Goal: Book appointment/travel/reservation

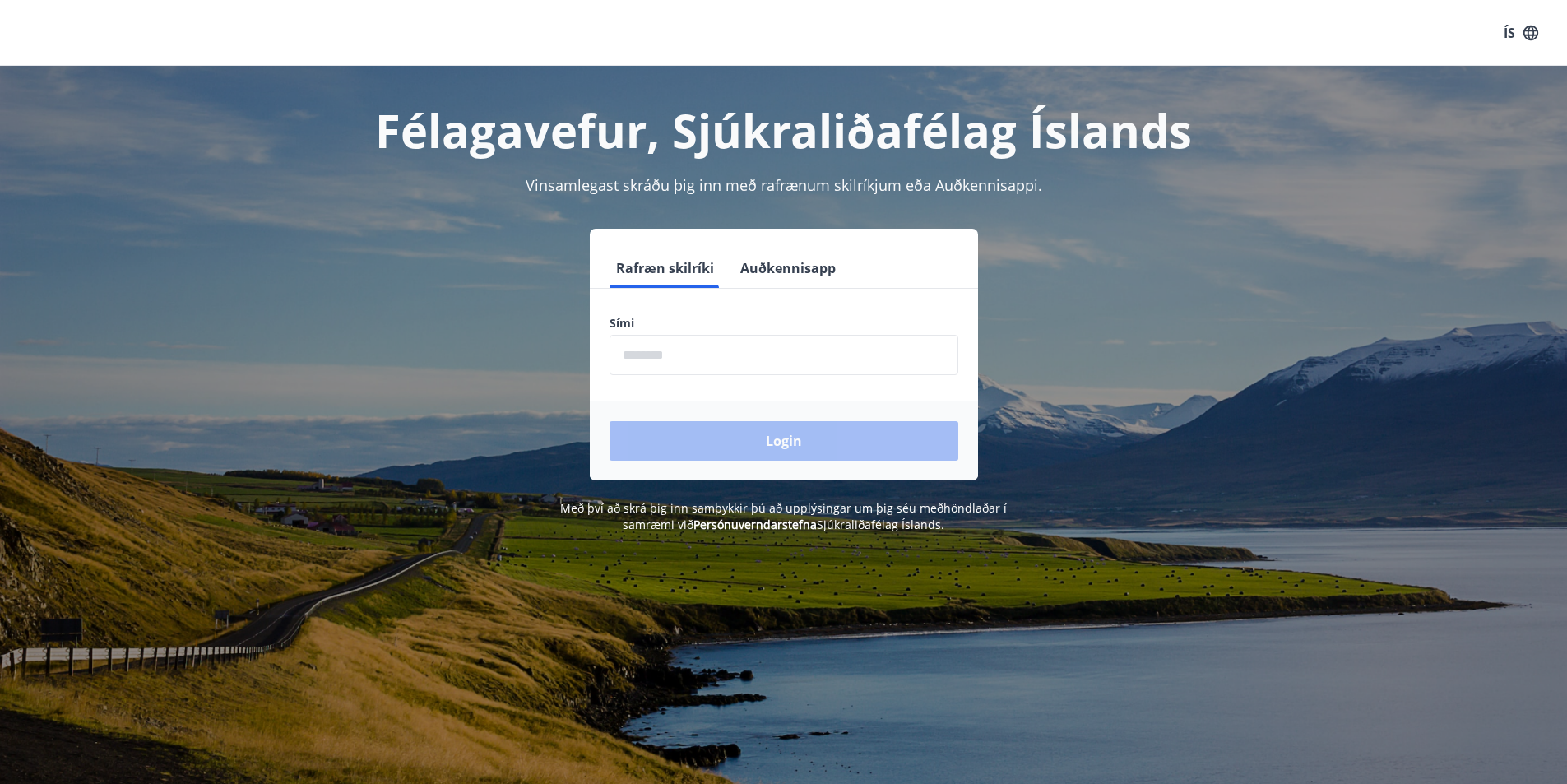
click at [802, 368] on input "phone" at bounding box center [784, 354] width 349 height 40
click at [760, 435] on div "Login" at bounding box center [784, 440] width 388 height 79
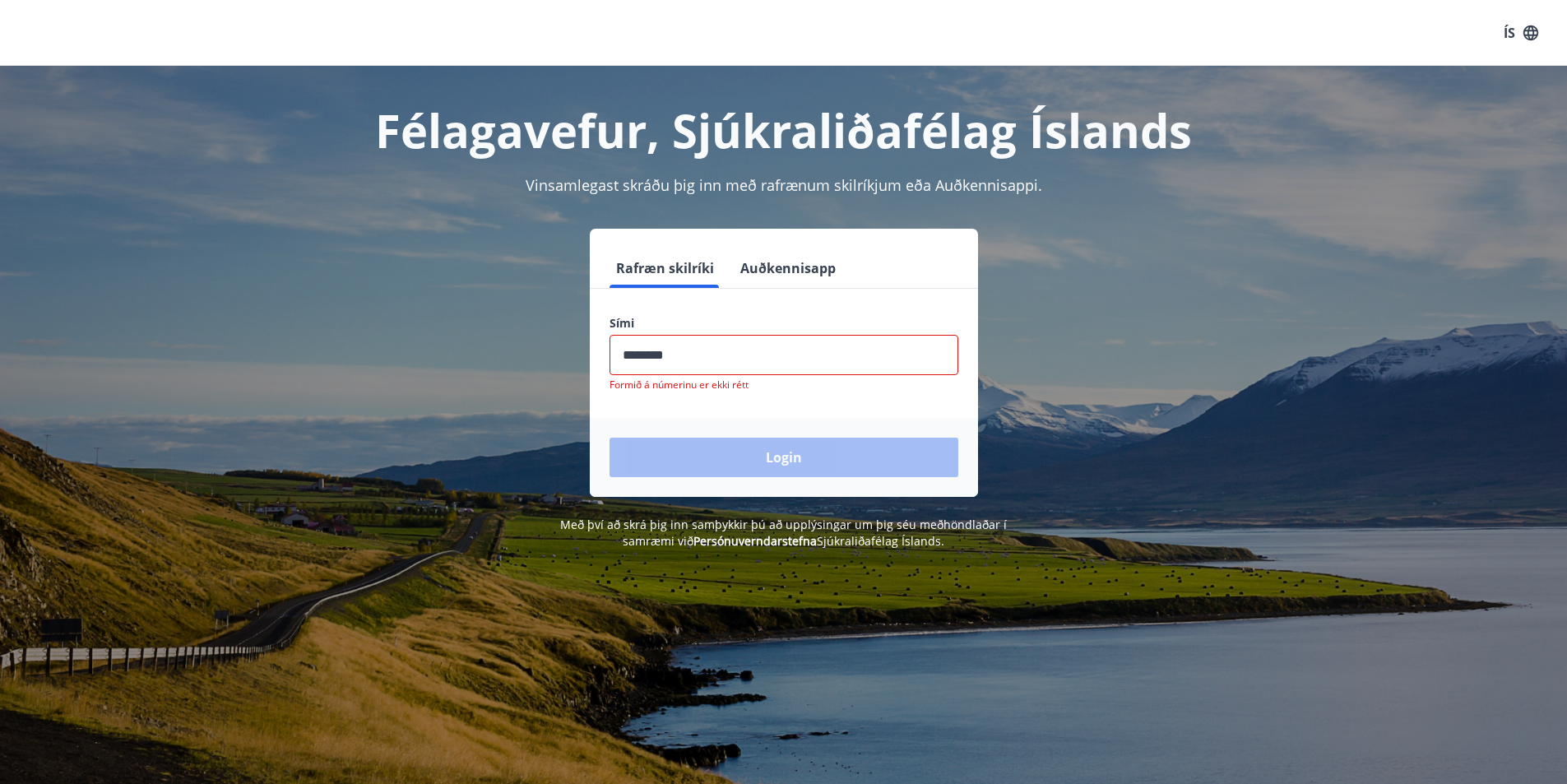
click at [700, 362] on input "phone" at bounding box center [784, 354] width 349 height 40
type input "*"
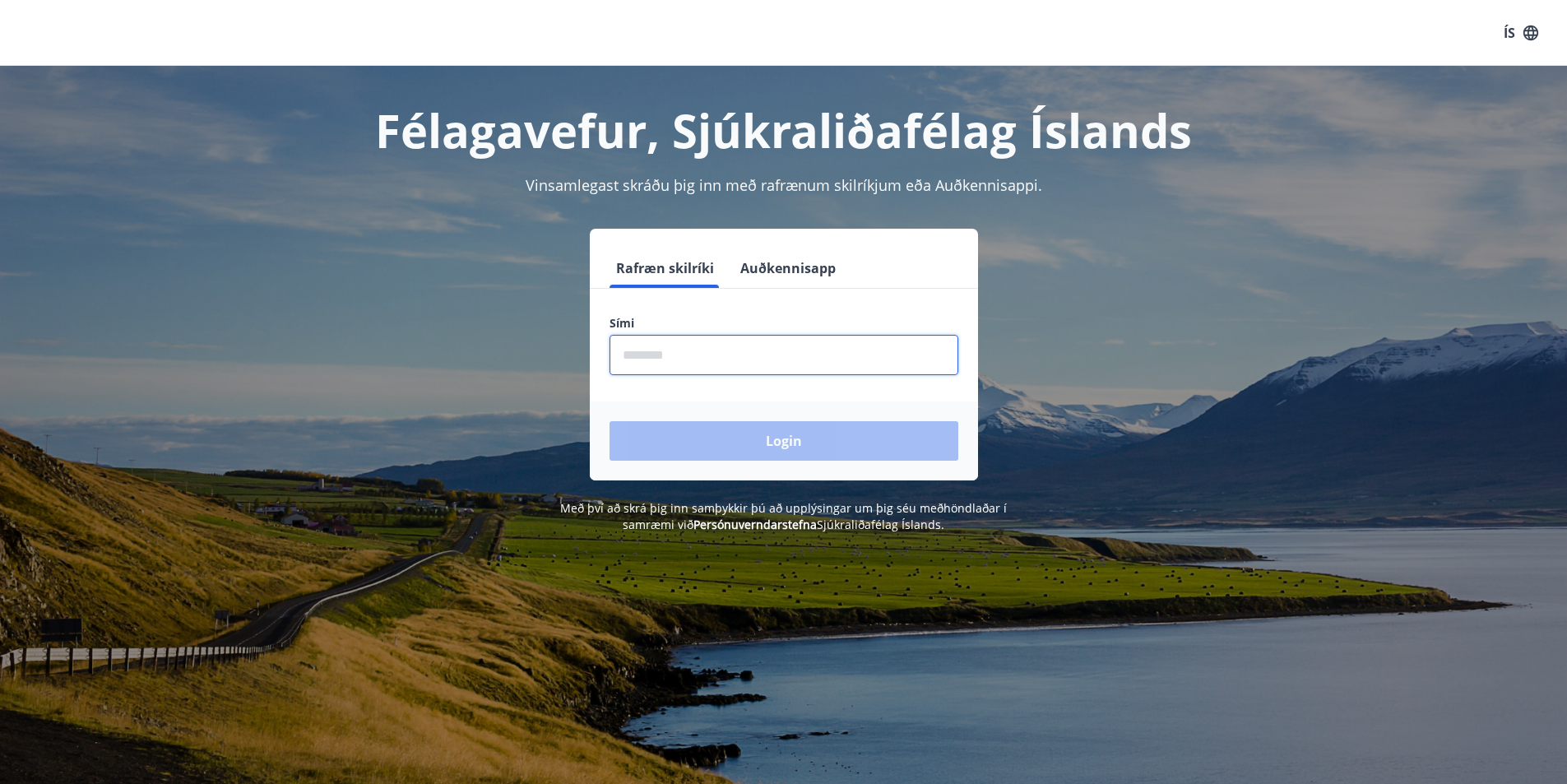
click at [748, 360] on input "phone" at bounding box center [784, 354] width 349 height 40
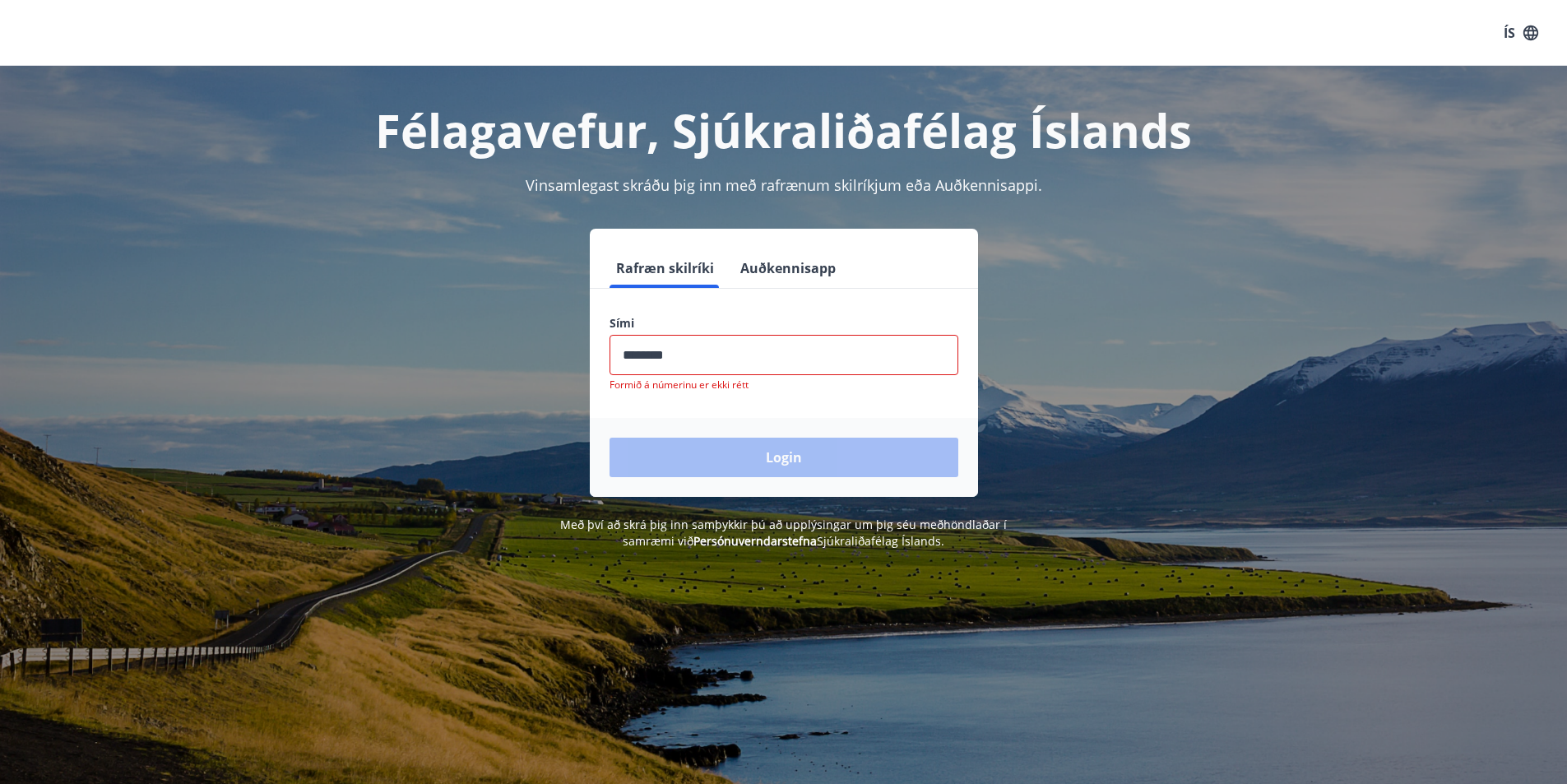
click at [712, 362] on input "phone" at bounding box center [784, 354] width 349 height 40
type input "*"
type input "********"
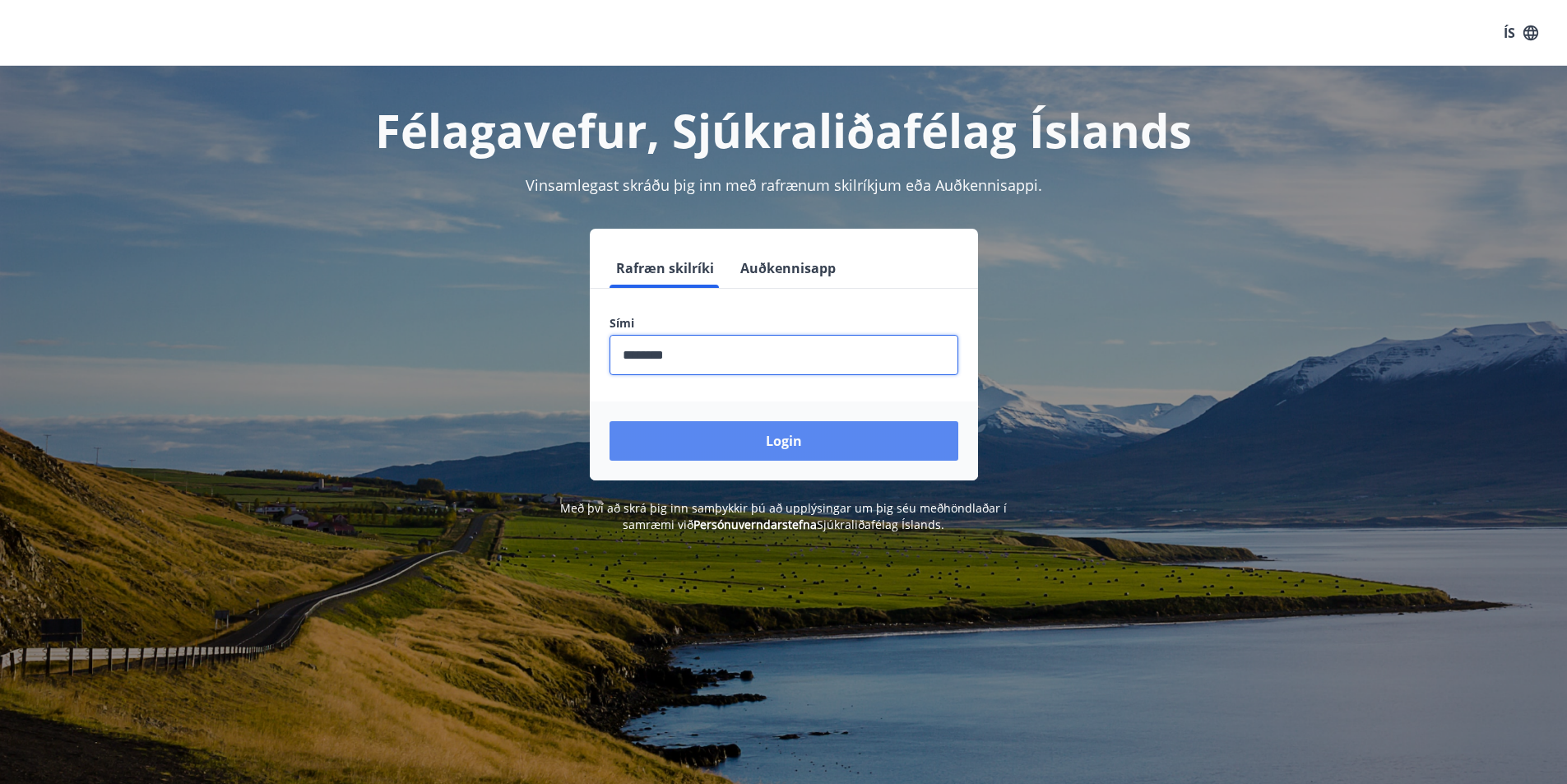
click at [774, 439] on button "Login" at bounding box center [784, 440] width 349 height 39
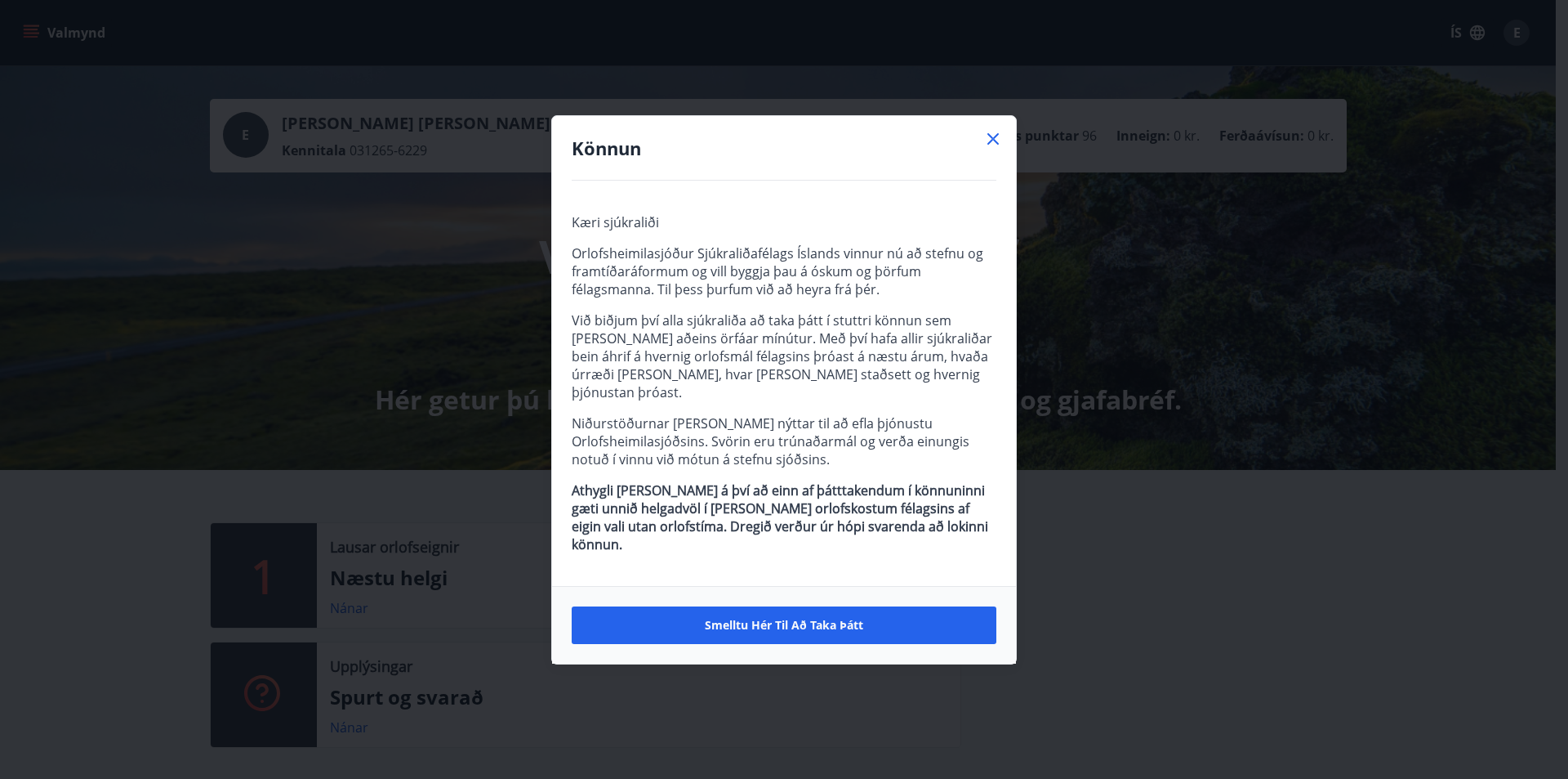
click at [998, 149] on icon at bounding box center [993, 139] width 19 height 19
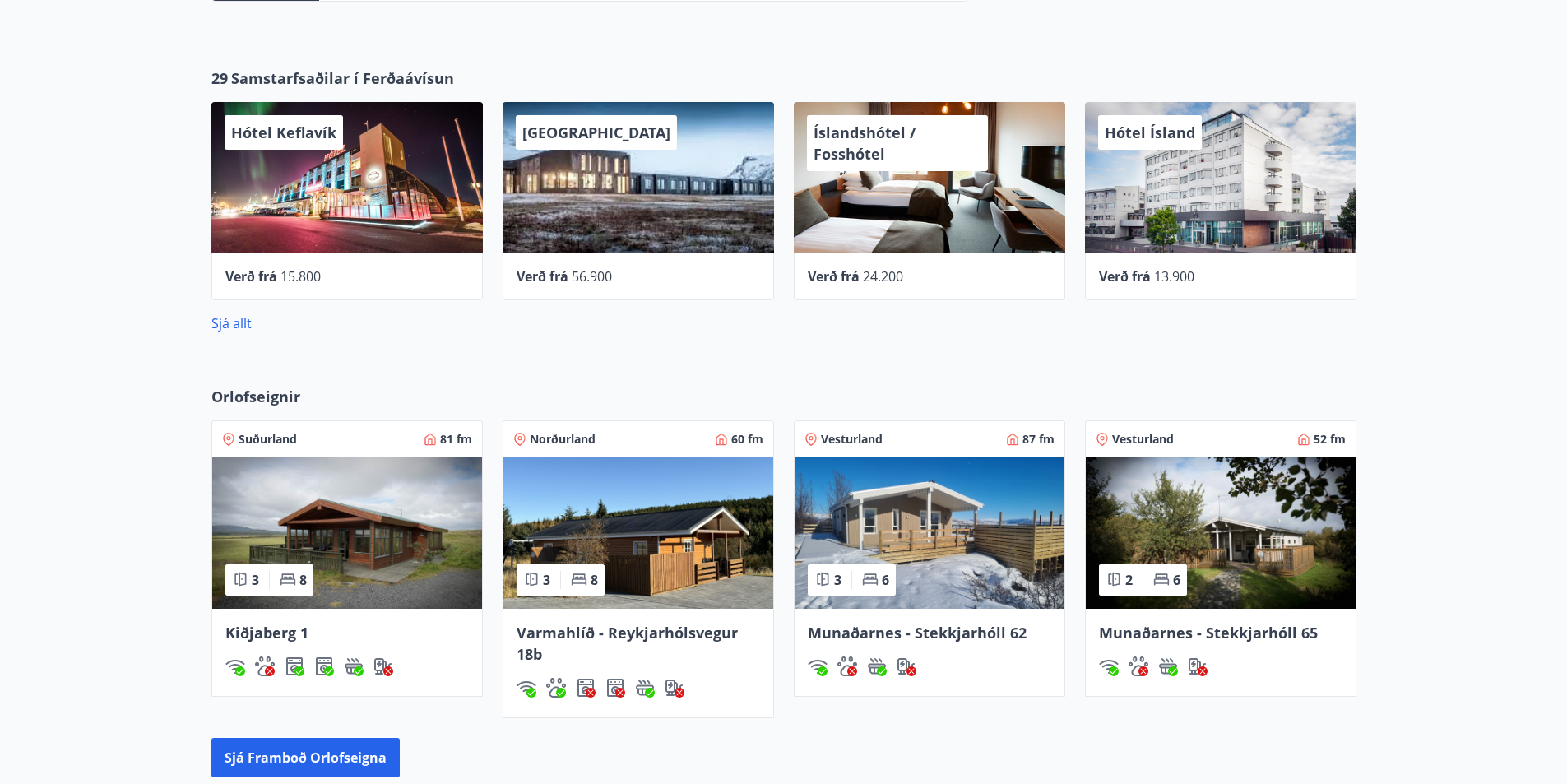
scroll to position [759, 0]
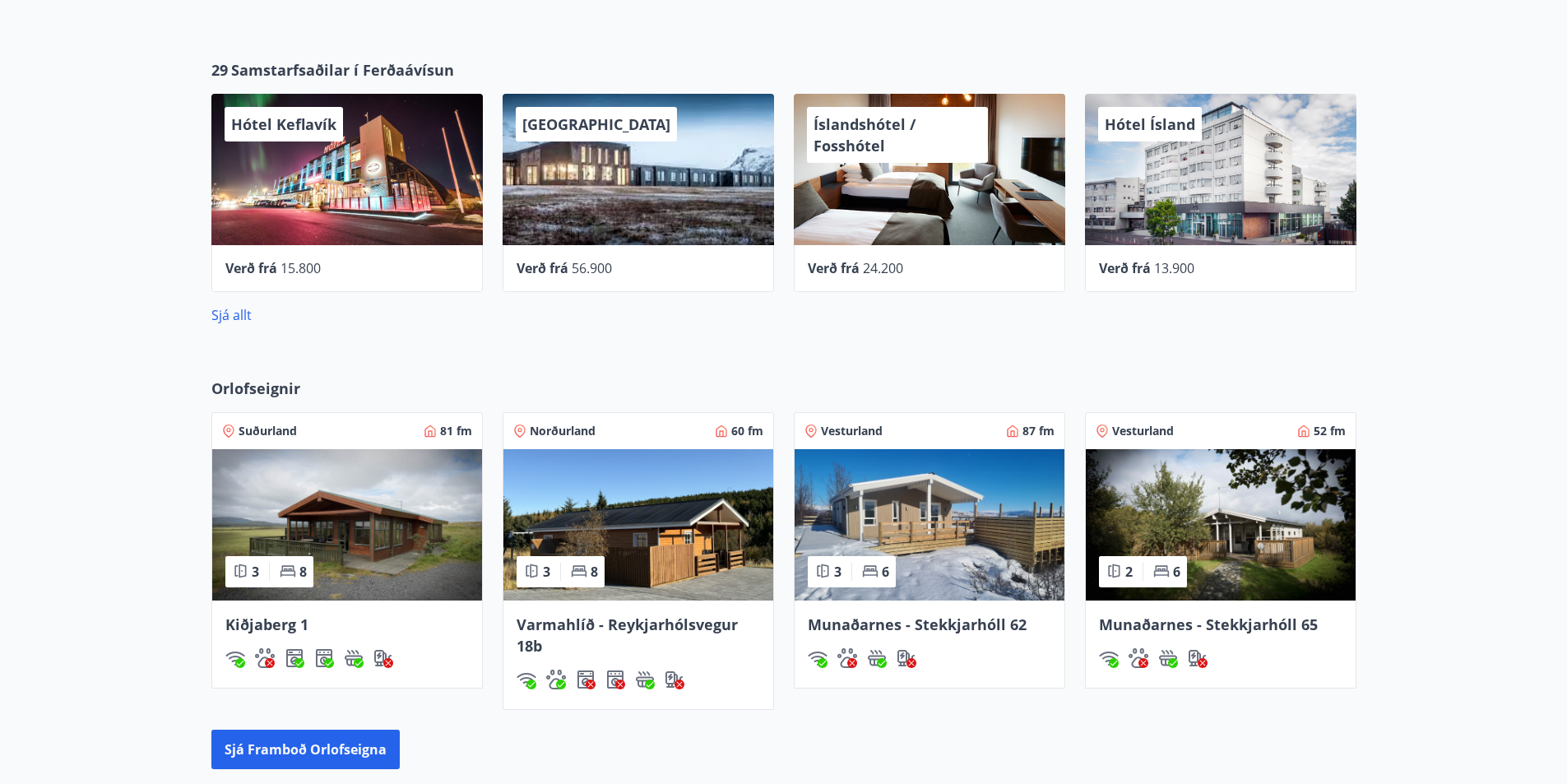
click at [277, 434] on span "Suðurland" at bounding box center [268, 431] width 59 height 16
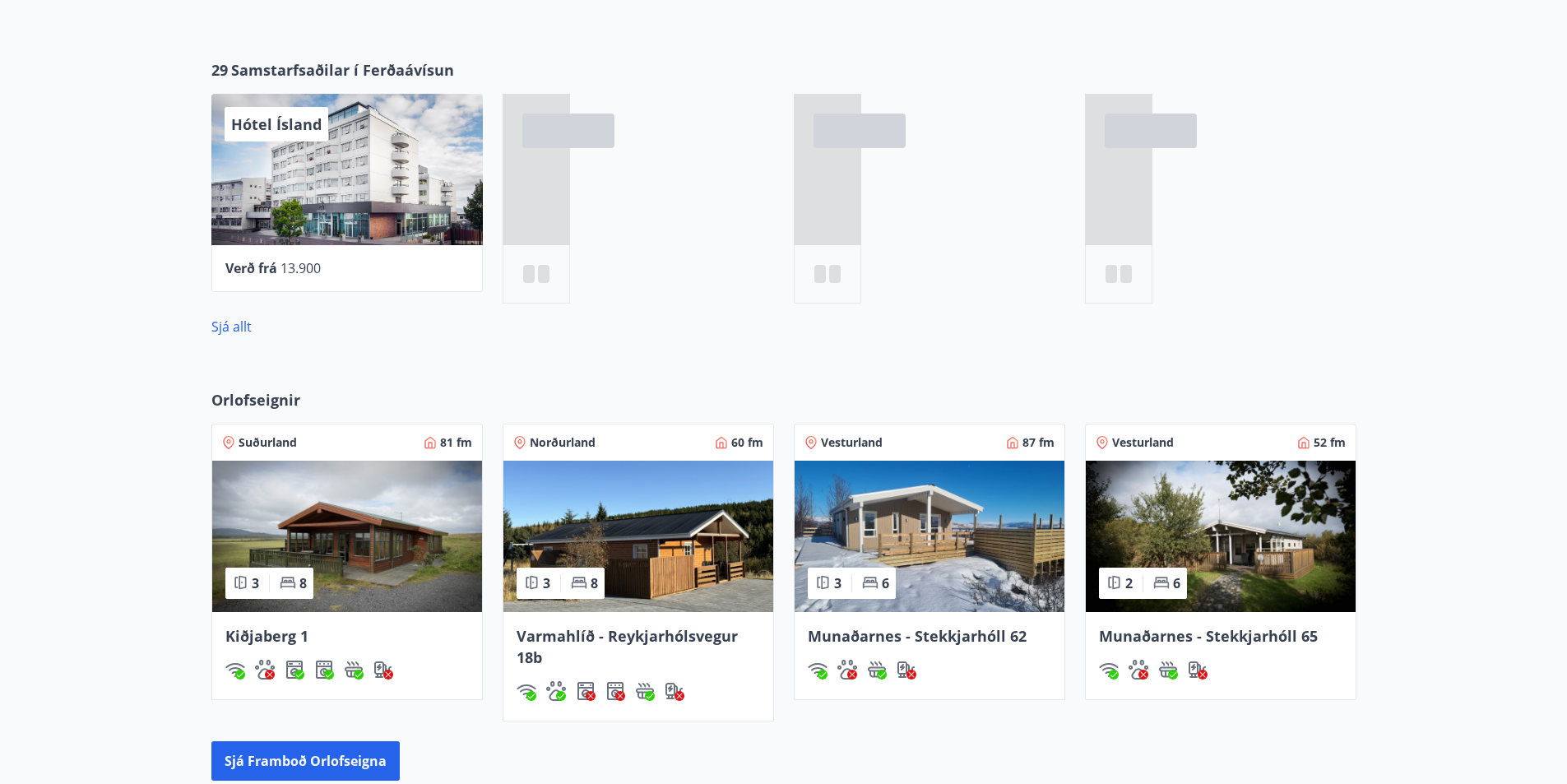
scroll to position [835, 0]
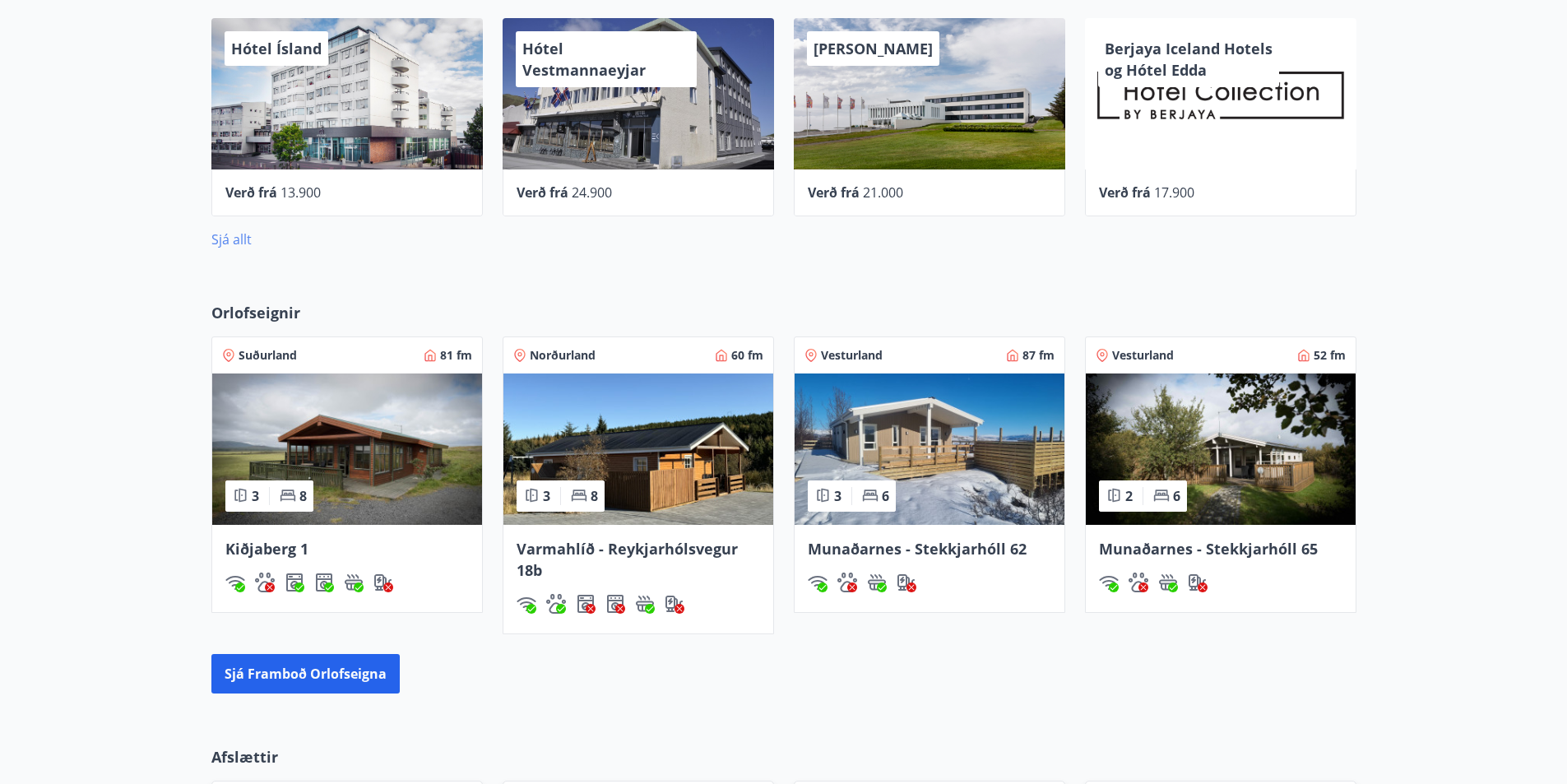
click at [240, 237] on link "Sjá allt" at bounding box center [231, 239] width 40 height 18
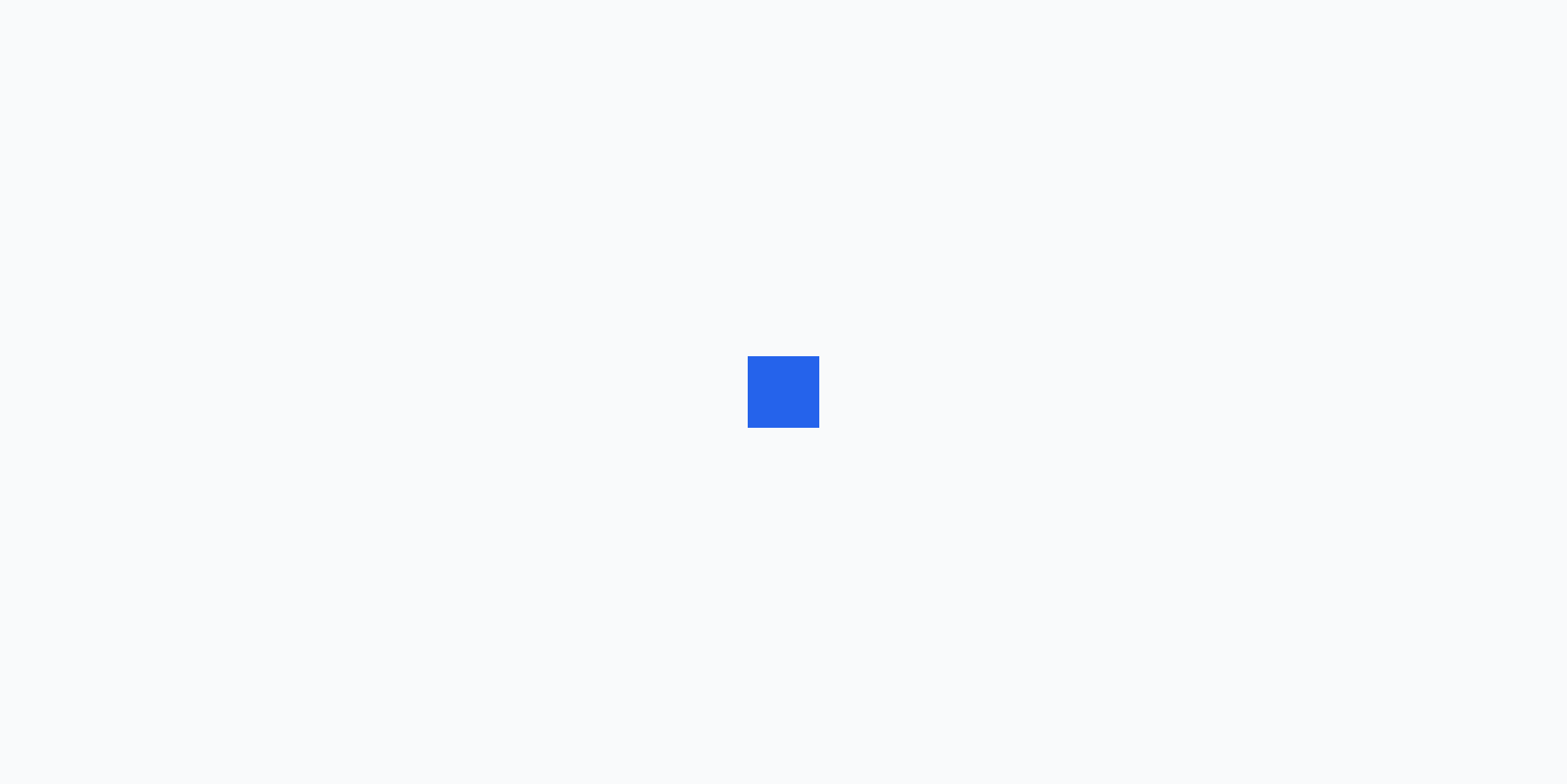
click at [240, 237] on div at bounding box center [784, 392] width 1567 height 784
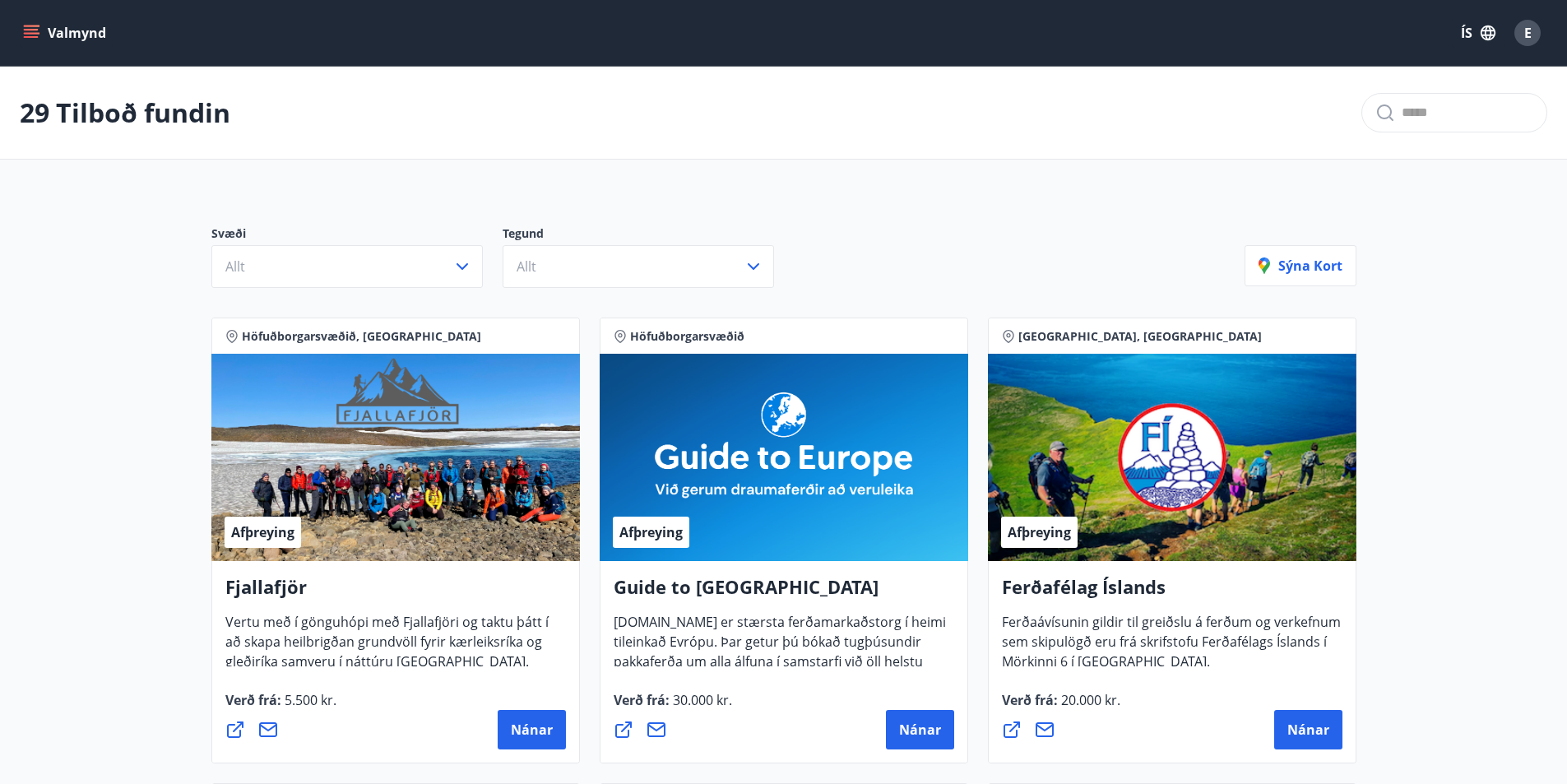
click at [28, 26] on icon "menu" at bounding box center [33, 27] width 18 height 2
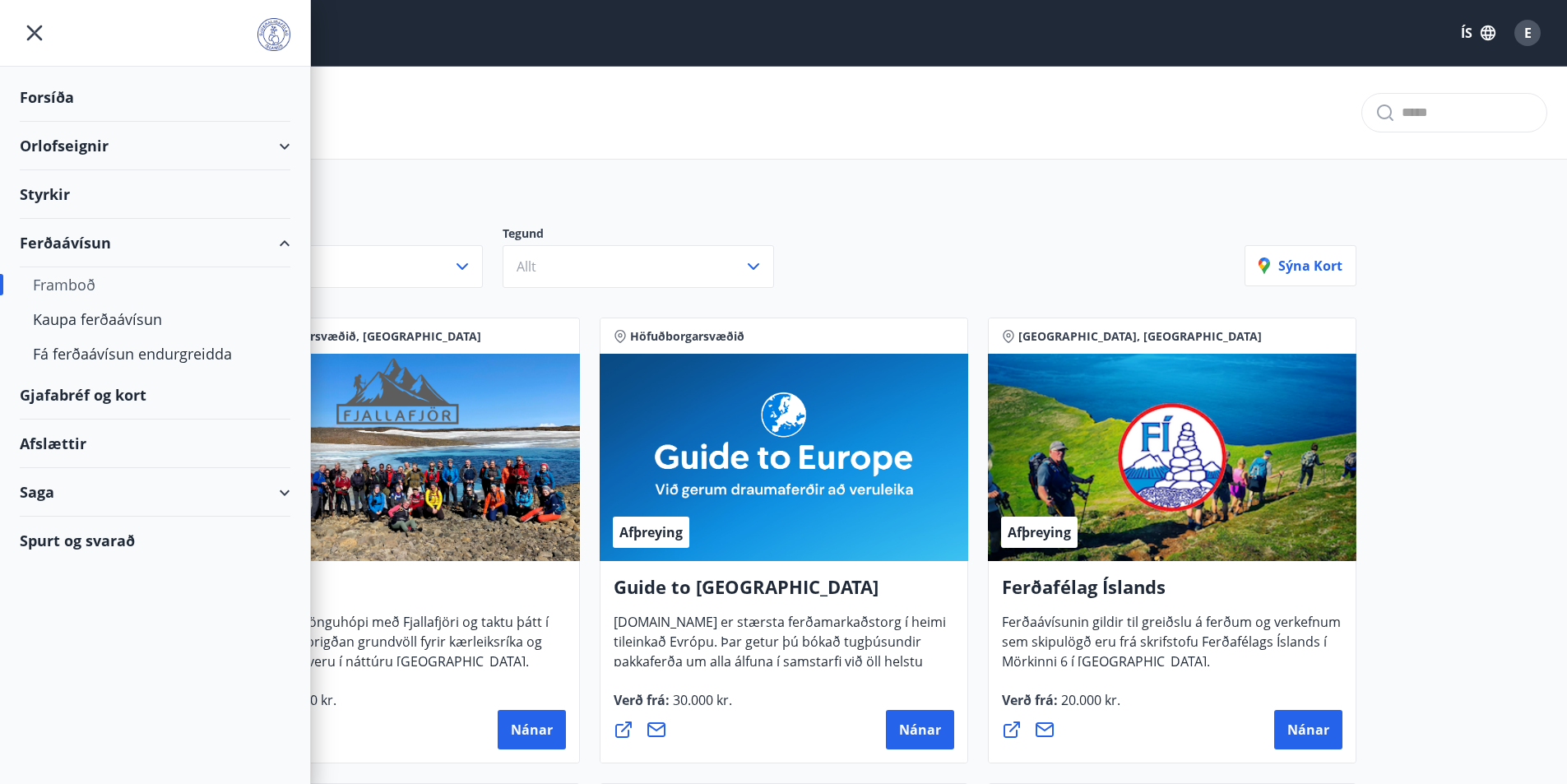
click at [76, 147] on div "Orlofseignir" at bounding box center [155, 146] width 271 height 49
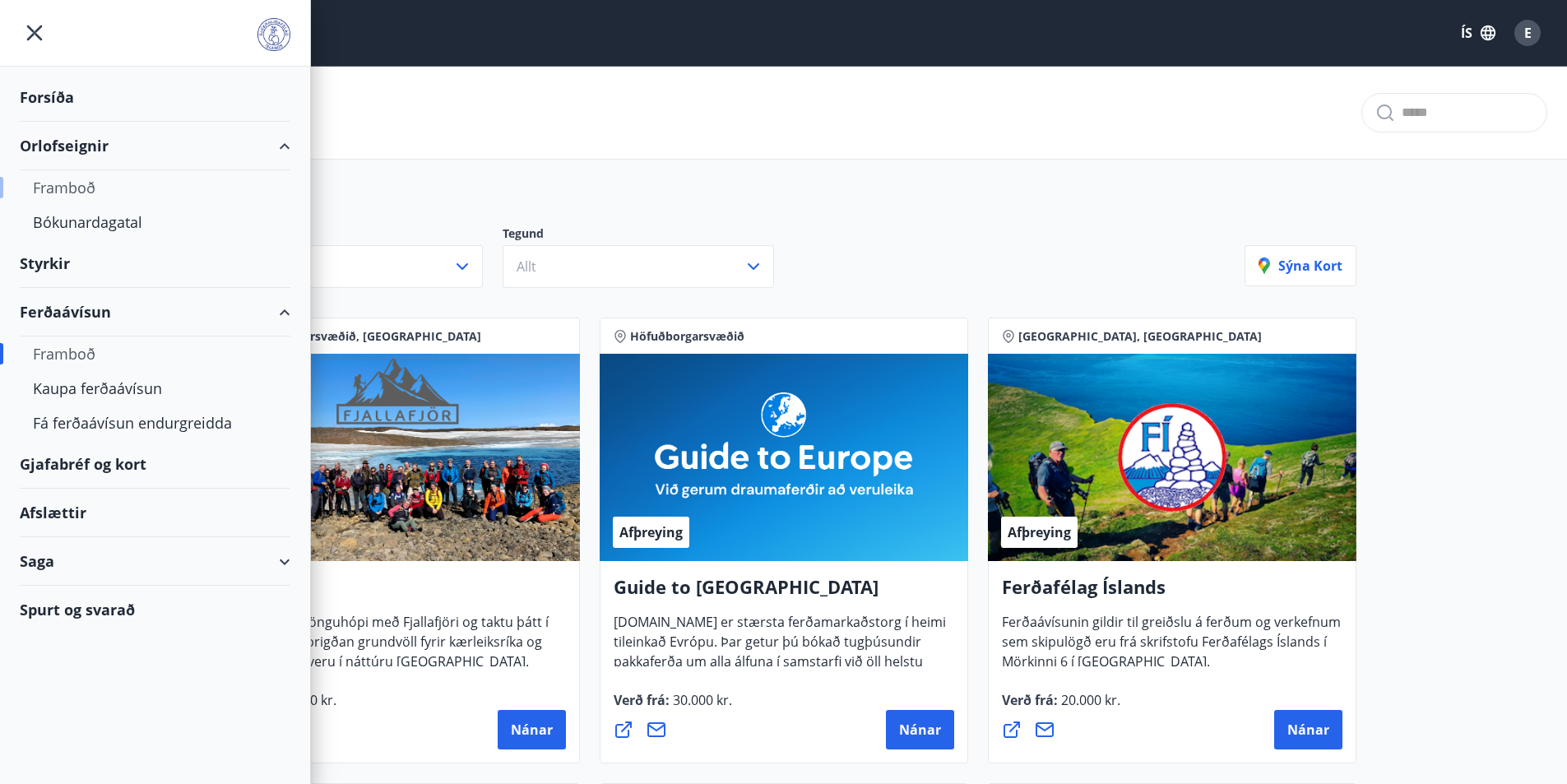
click at [66, 190] on div "Framboð" at bounding box center [155, 187] width 244 height 35
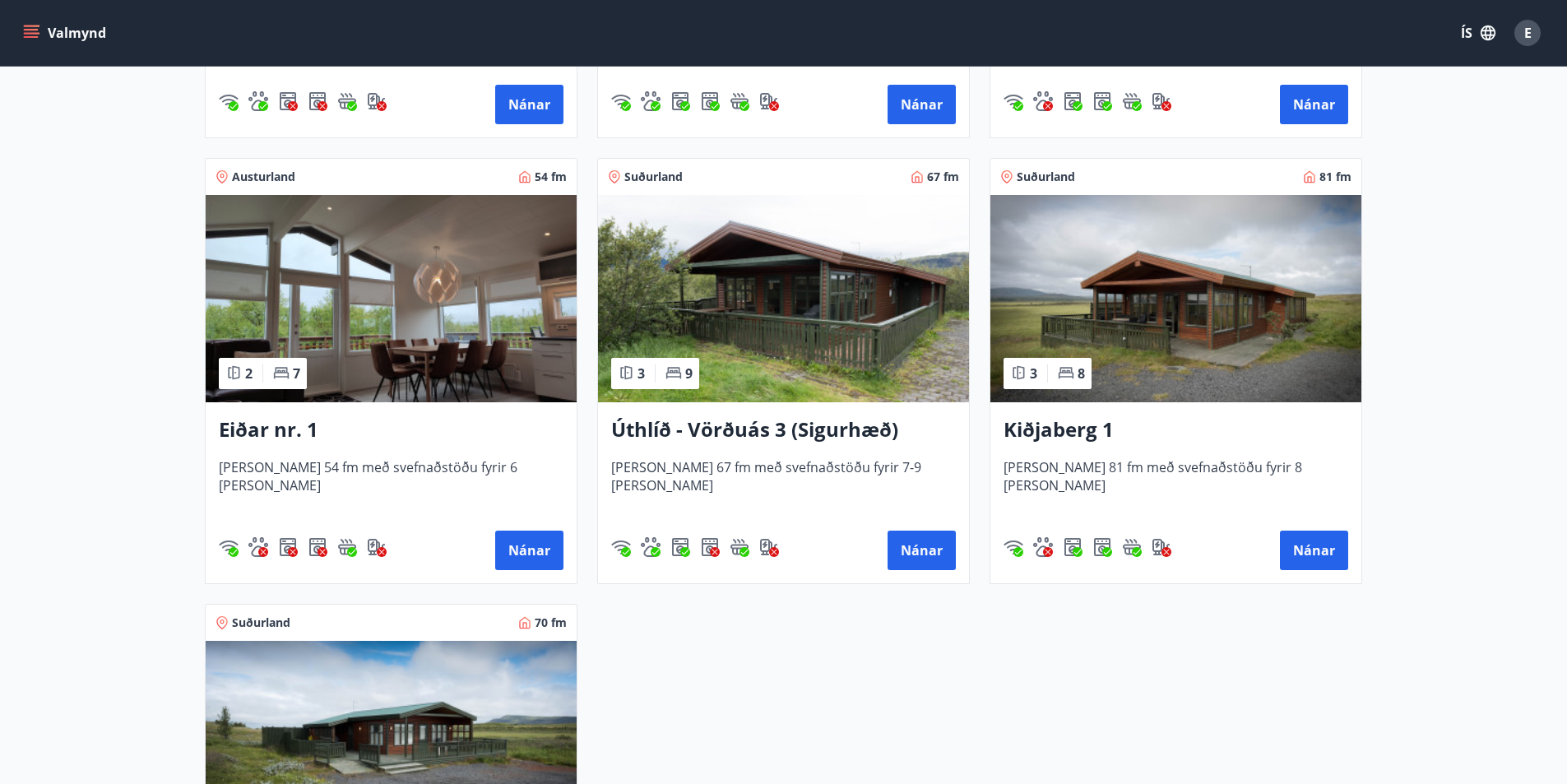
scroll to position [1973, 0]
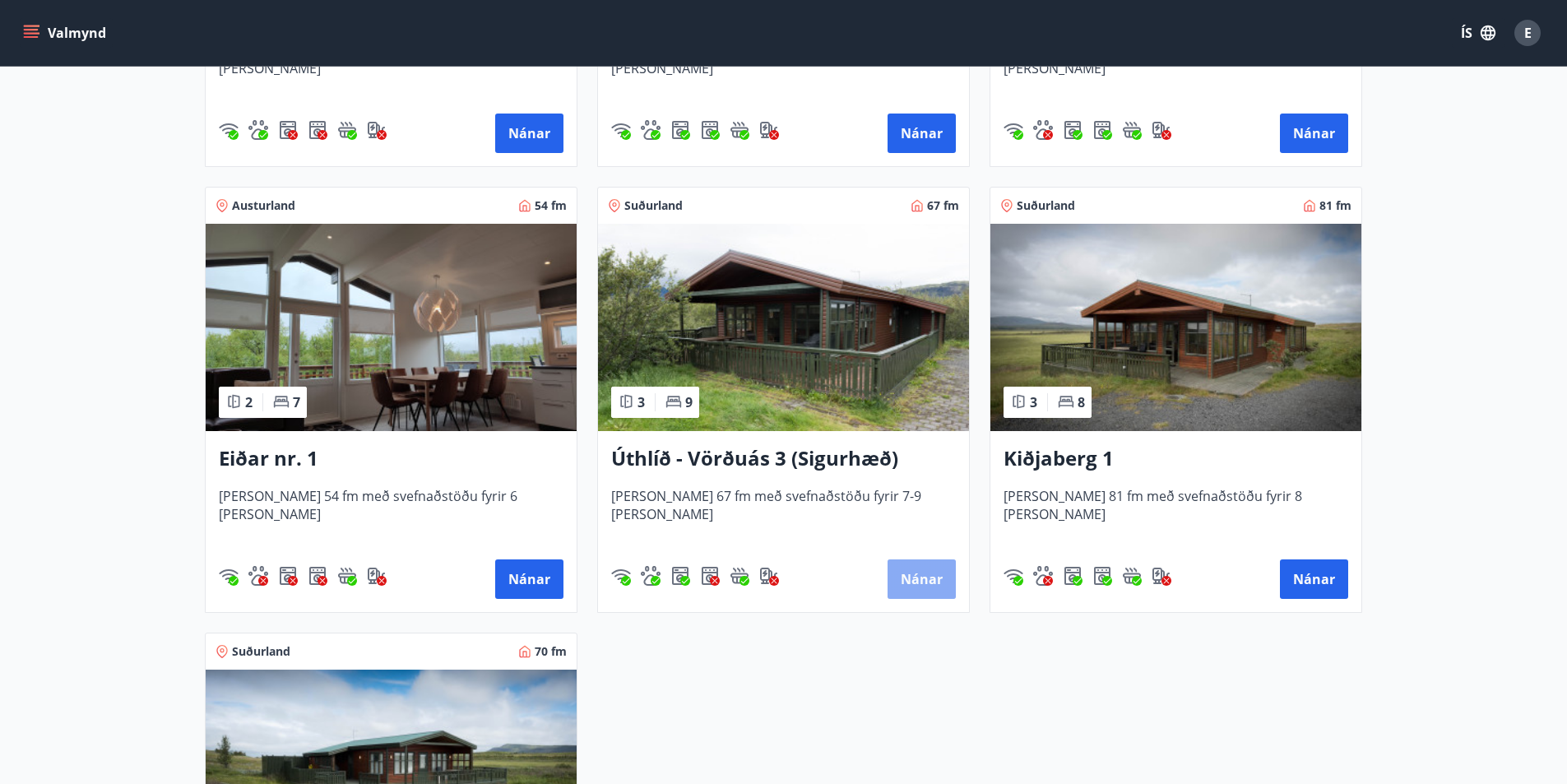
click at [925, 583] on button "Nánar" at bounding box center [922, 578] width 69 height 39
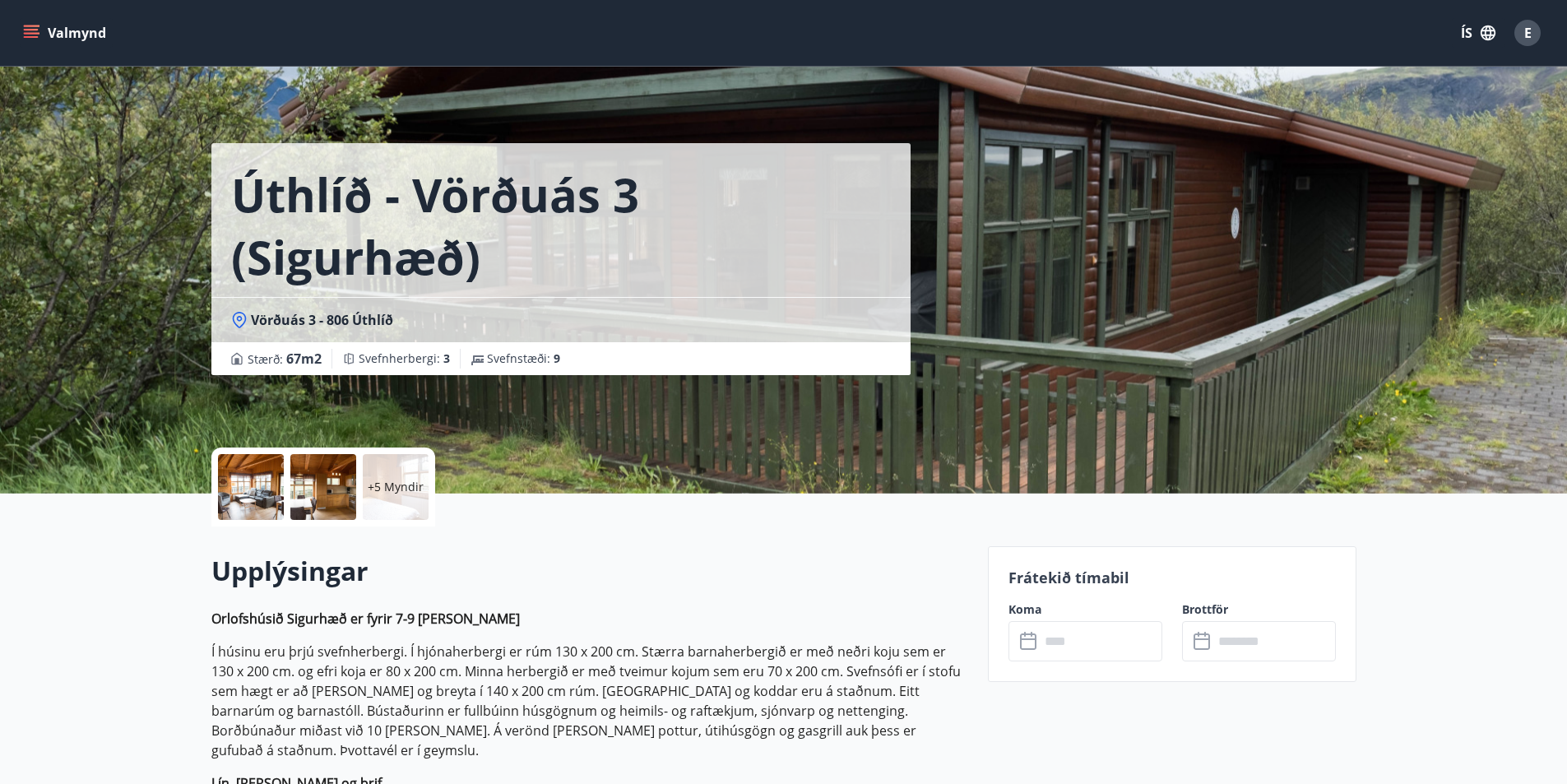
click at [1115, 643] on input "text" at bounding box center [1101, 641] width 123 height 40
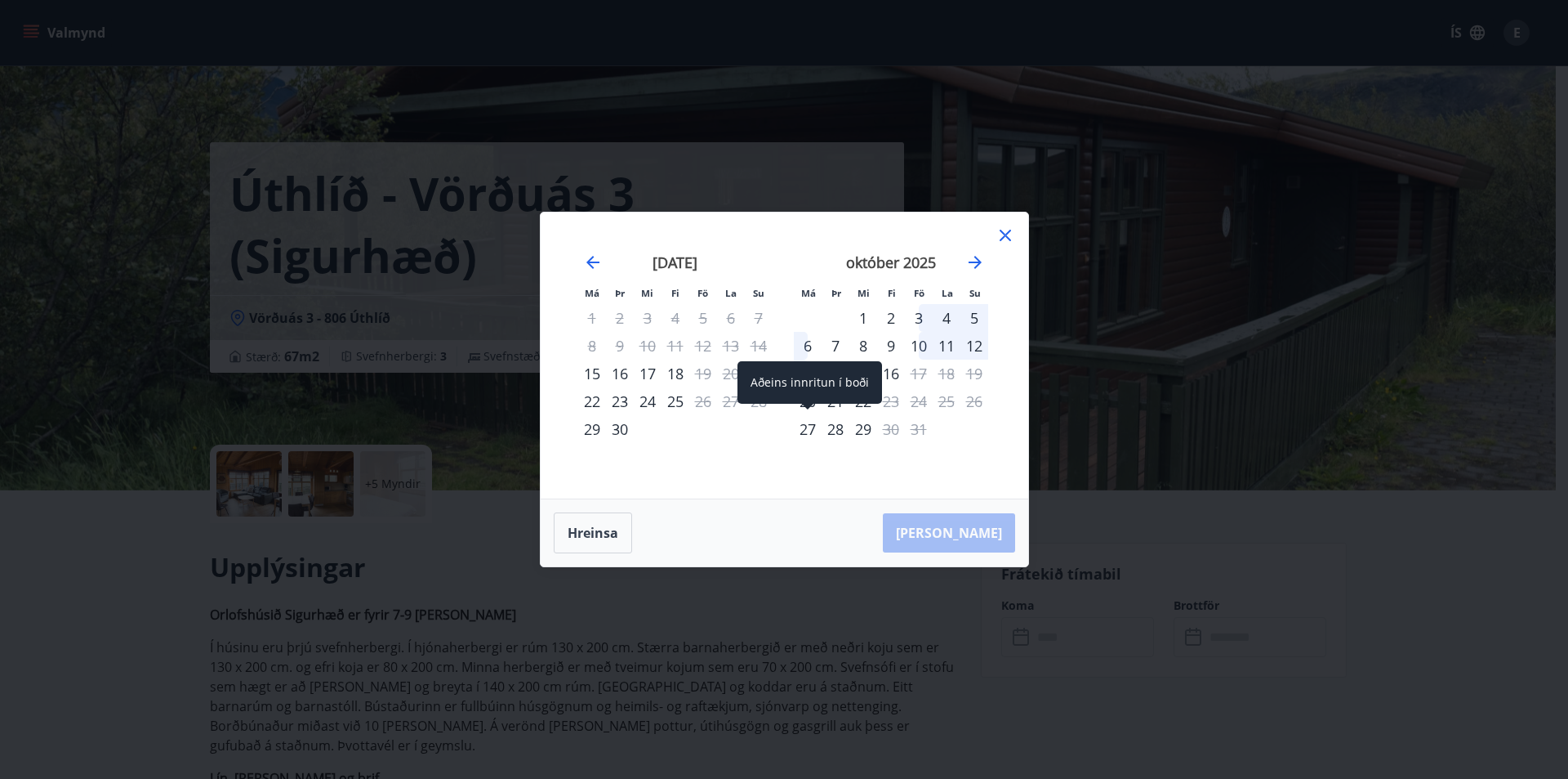
click at [805, 424] on div "27" at bounding box center [807, 428] width 27 height 27
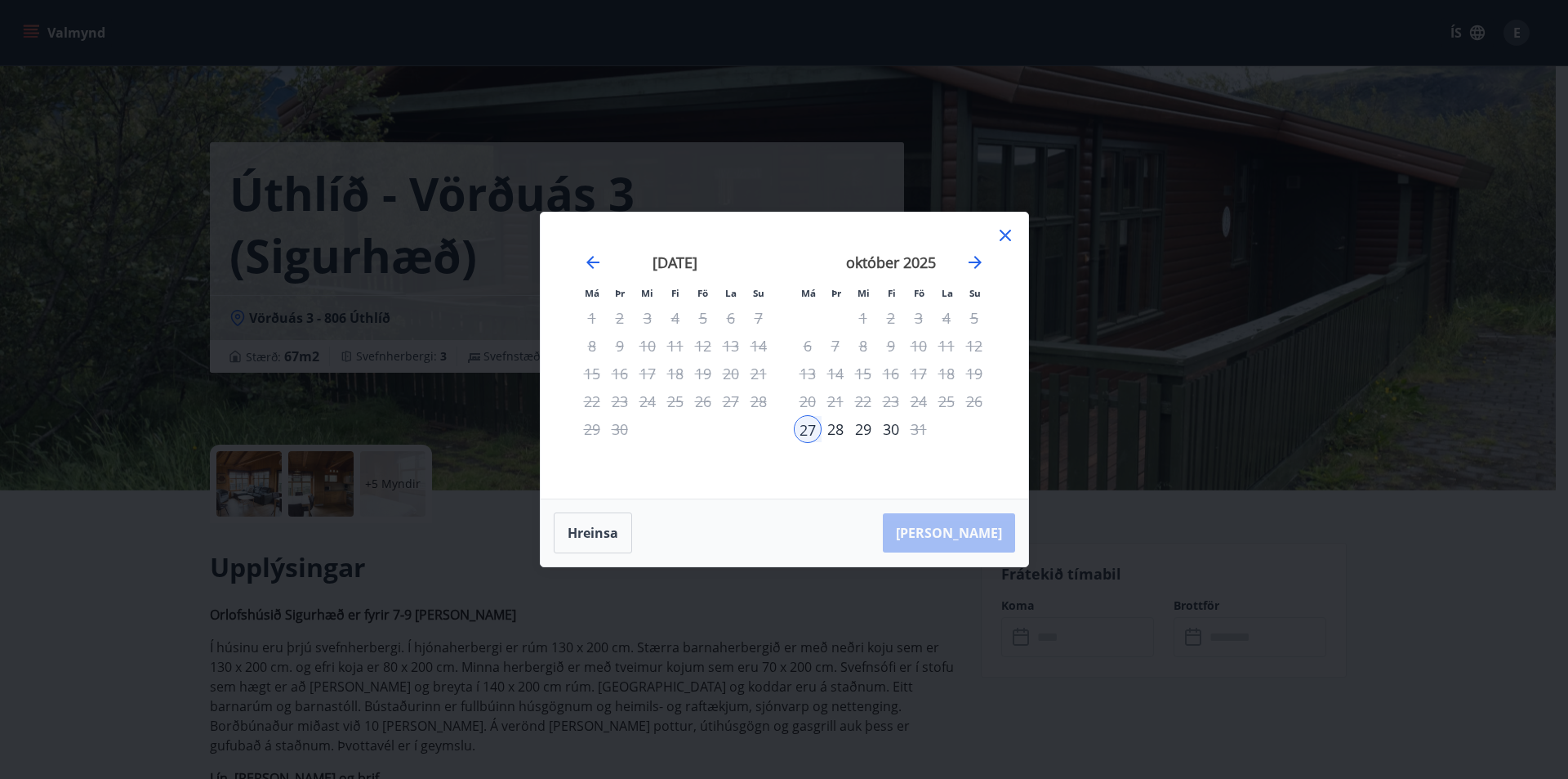
click at [1009, 232] on icon at bounding box center [1005, 235] width 11 height 11
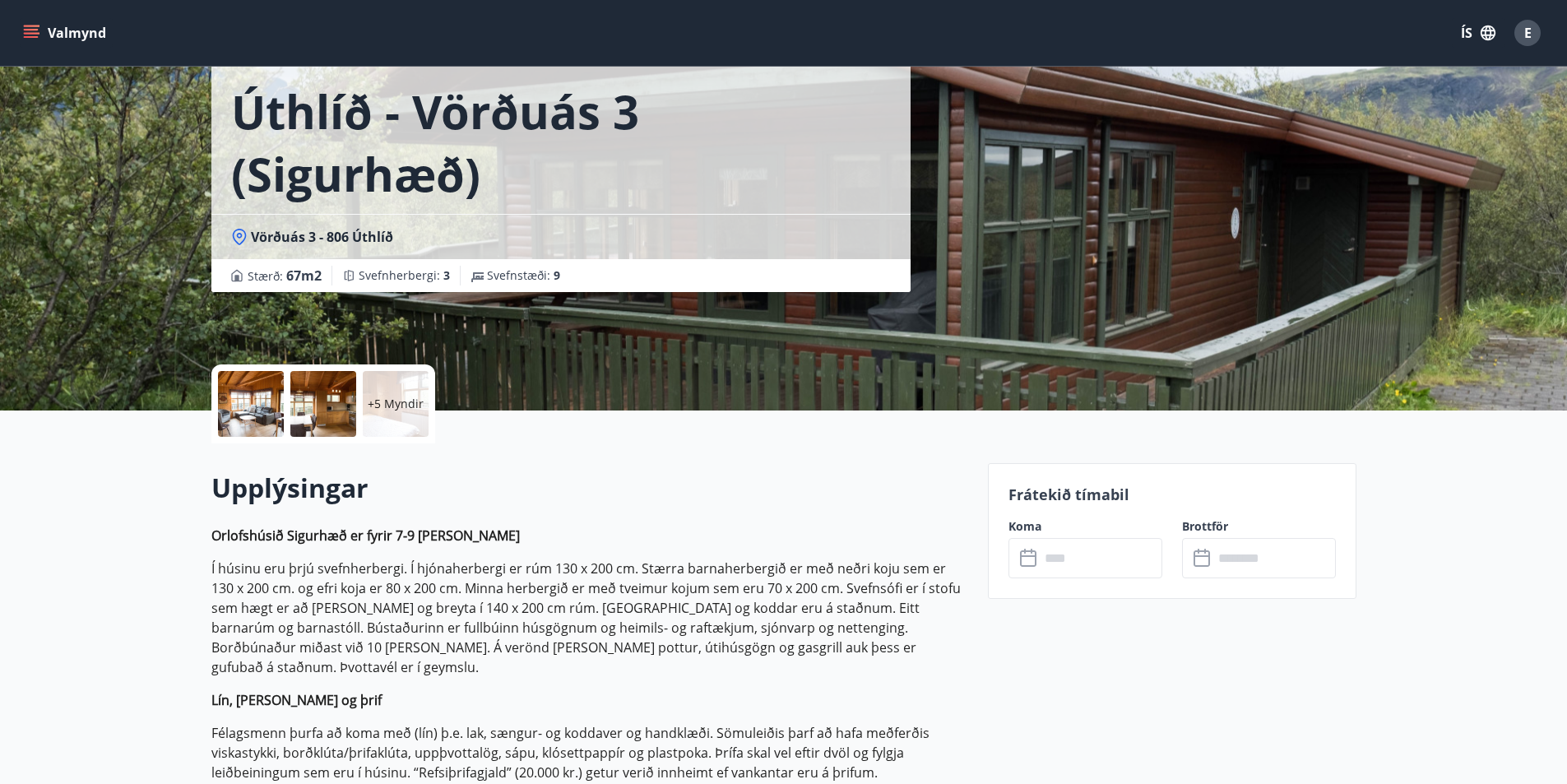
scroll to position [82, 0]
click at [1066, 562] on input "text" at bounding box center [1101, 558] width 123 height 40
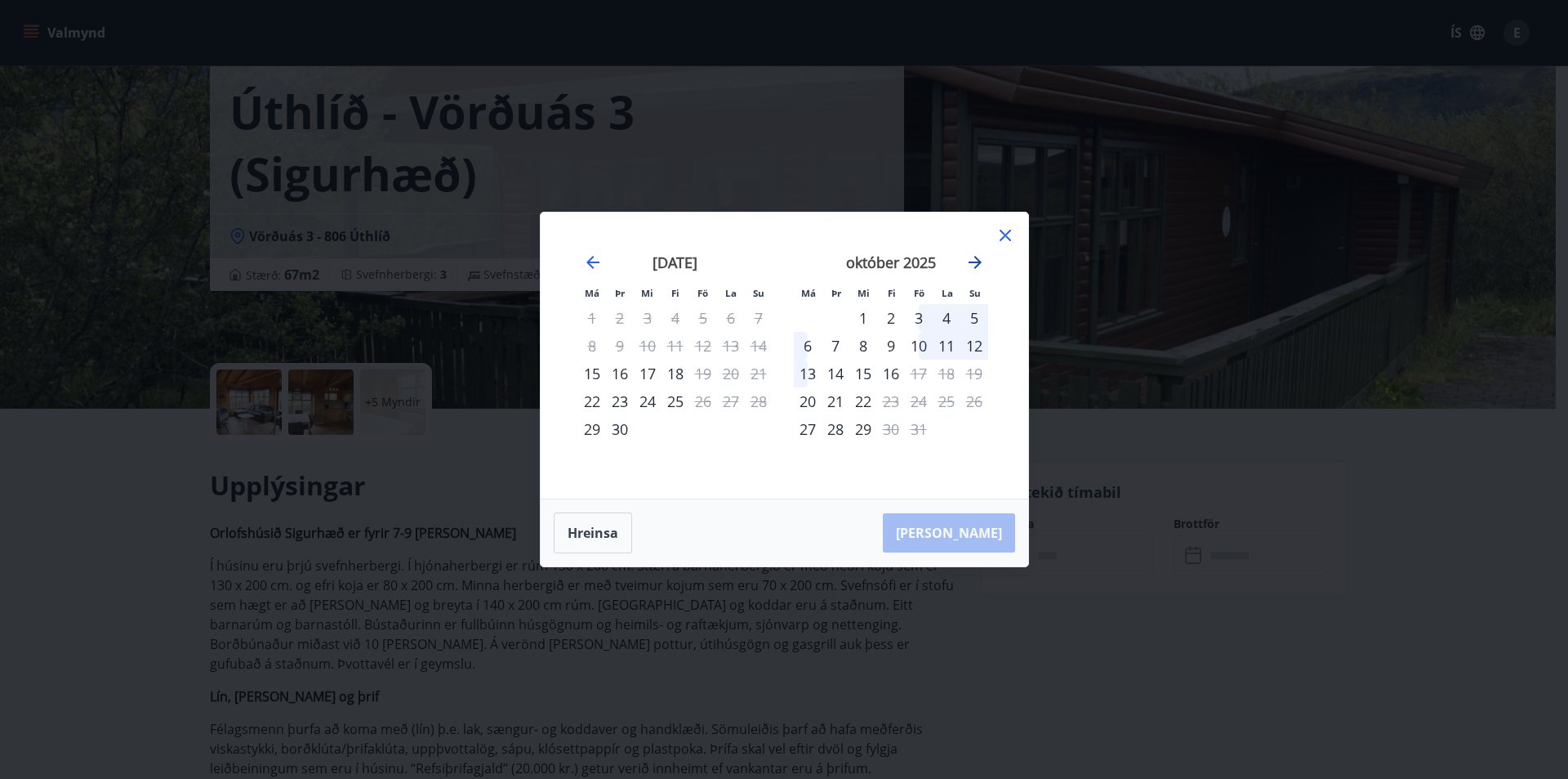
click at [975, 263] on icon "Move forward to switch to the next month." at bounding box center [975, 262] width 19 height 19
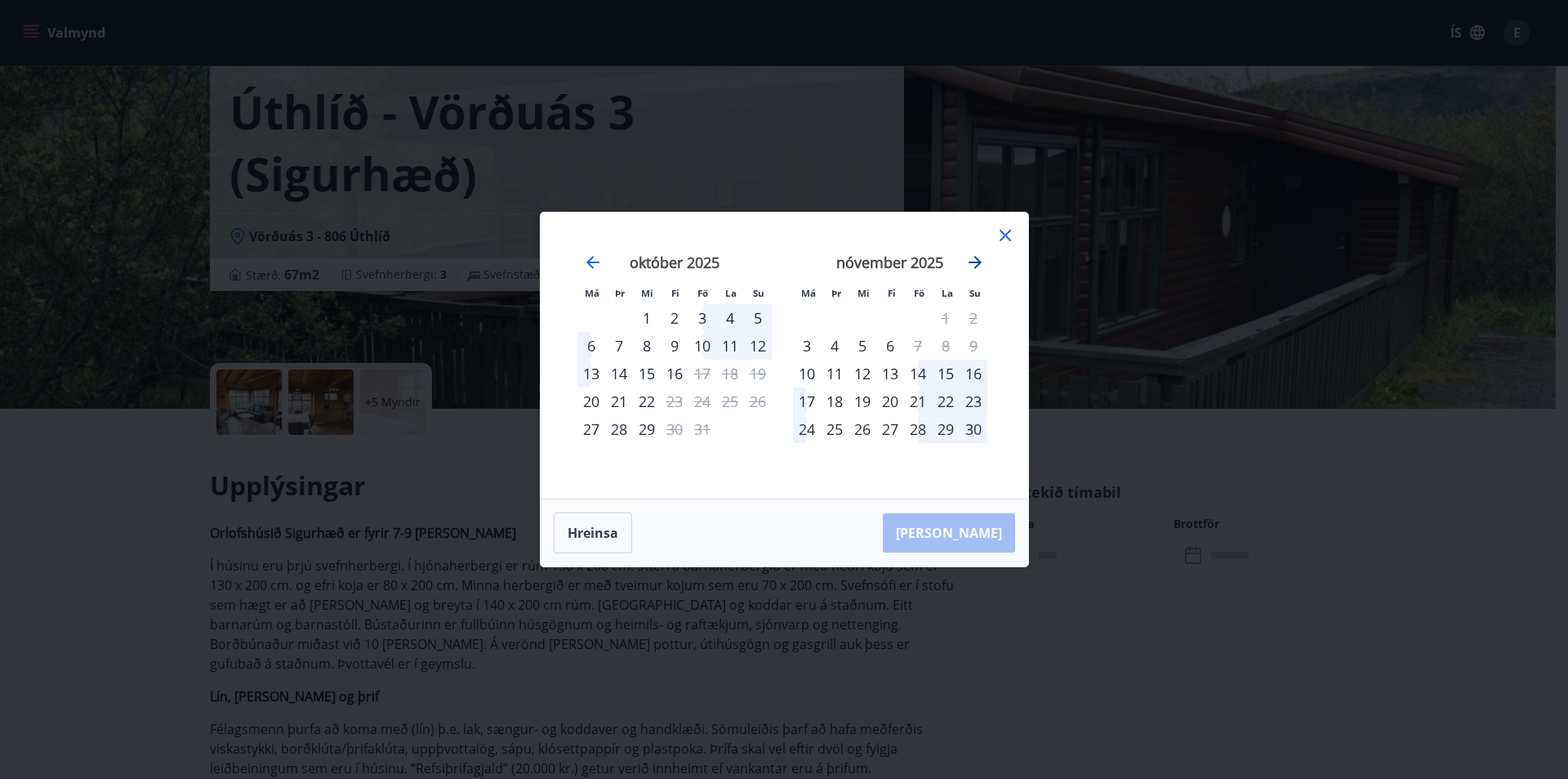
click at [975, 263] on icon "Move forward to switch to the next month." at bounding box center [975, 262] width 19 height 19
click at [804, 369] on div "10" at bounding box center [807, 373] width 27 height 27
click at [1001, 240] on icon at bounding box center [1005, 235] width 11 height 11
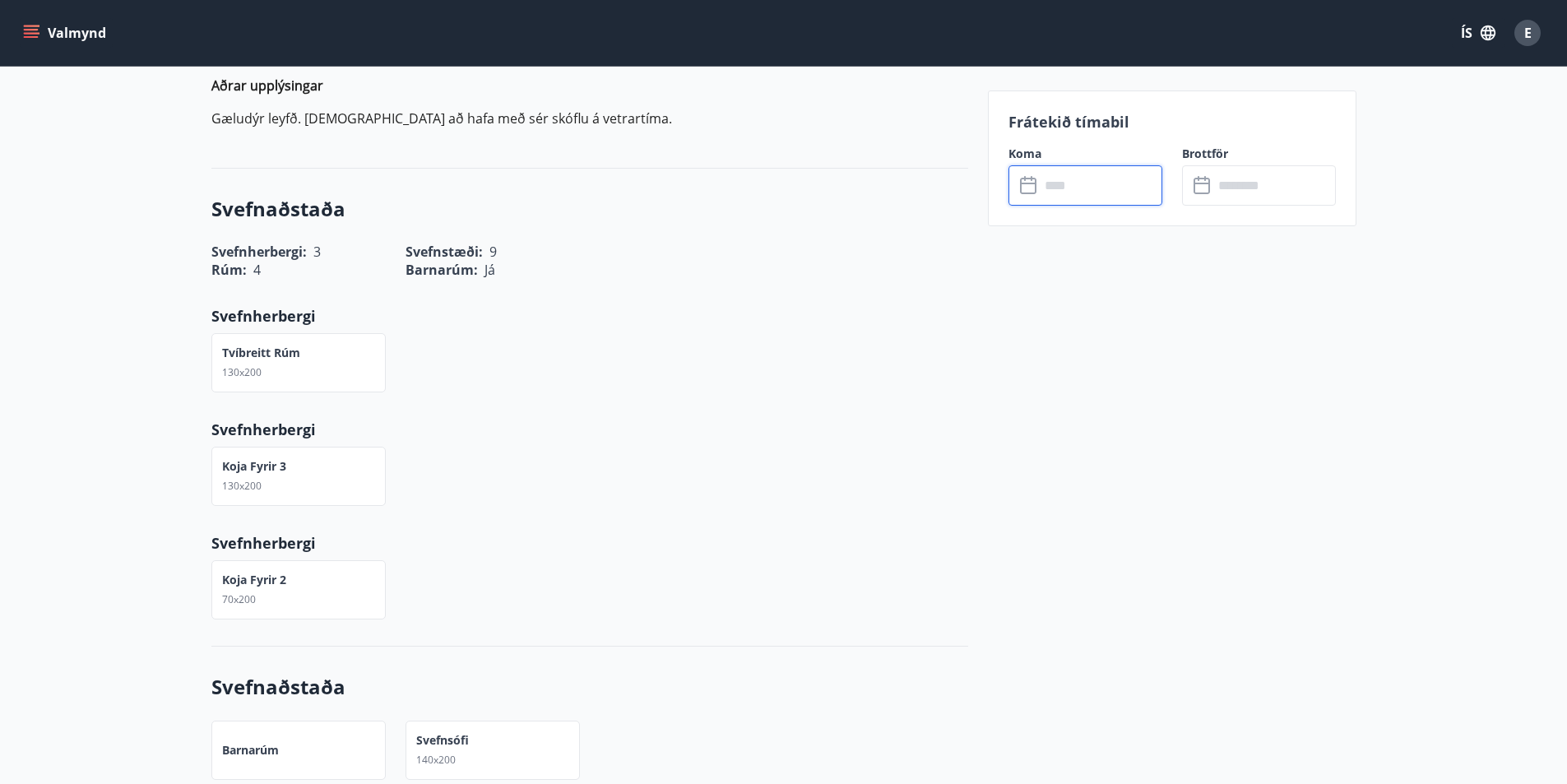
scroll to position [740, 0]
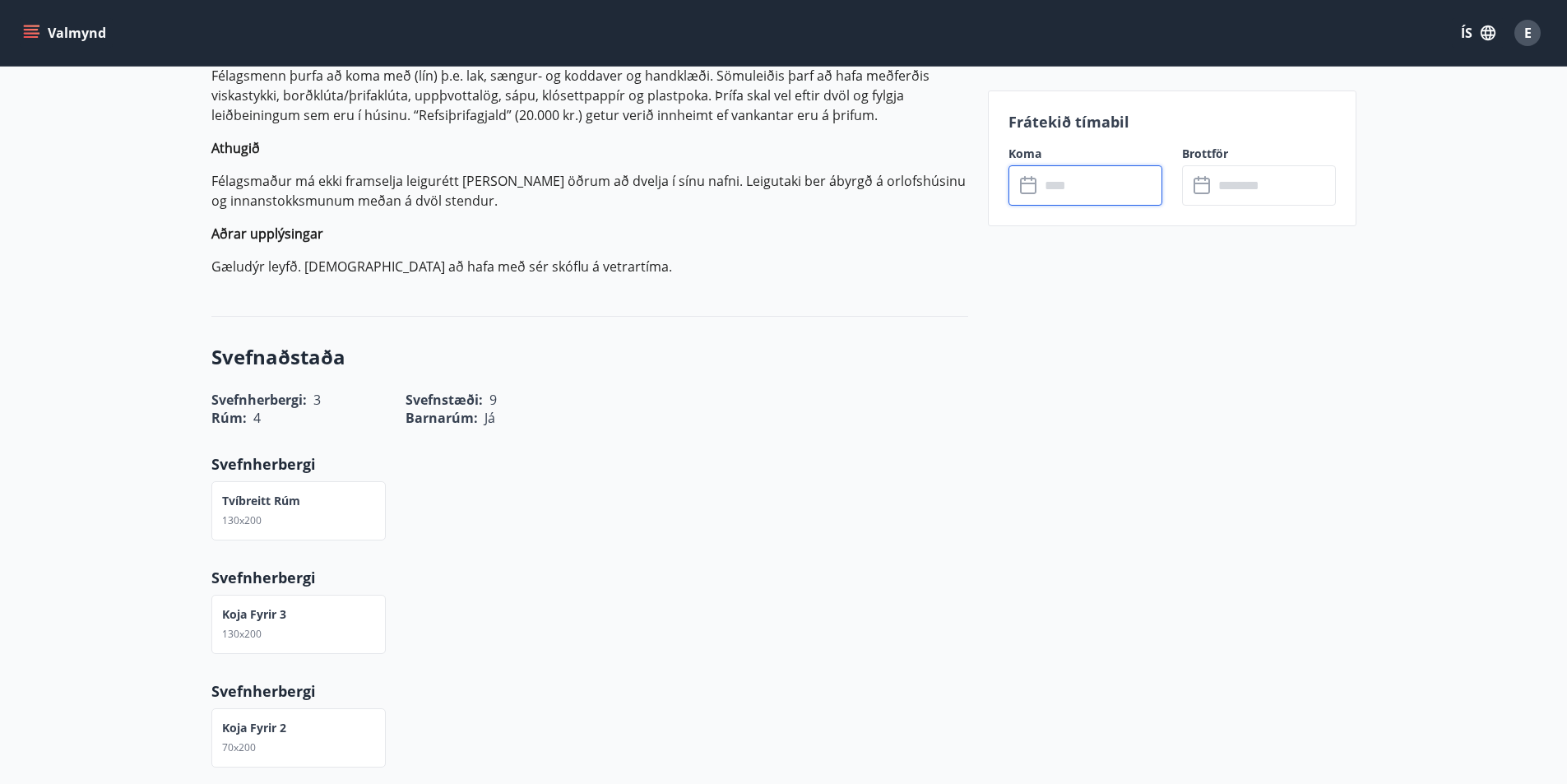
click at [1527, 33] on span "E" at bounding box center [1528, 33] width 7 height 18
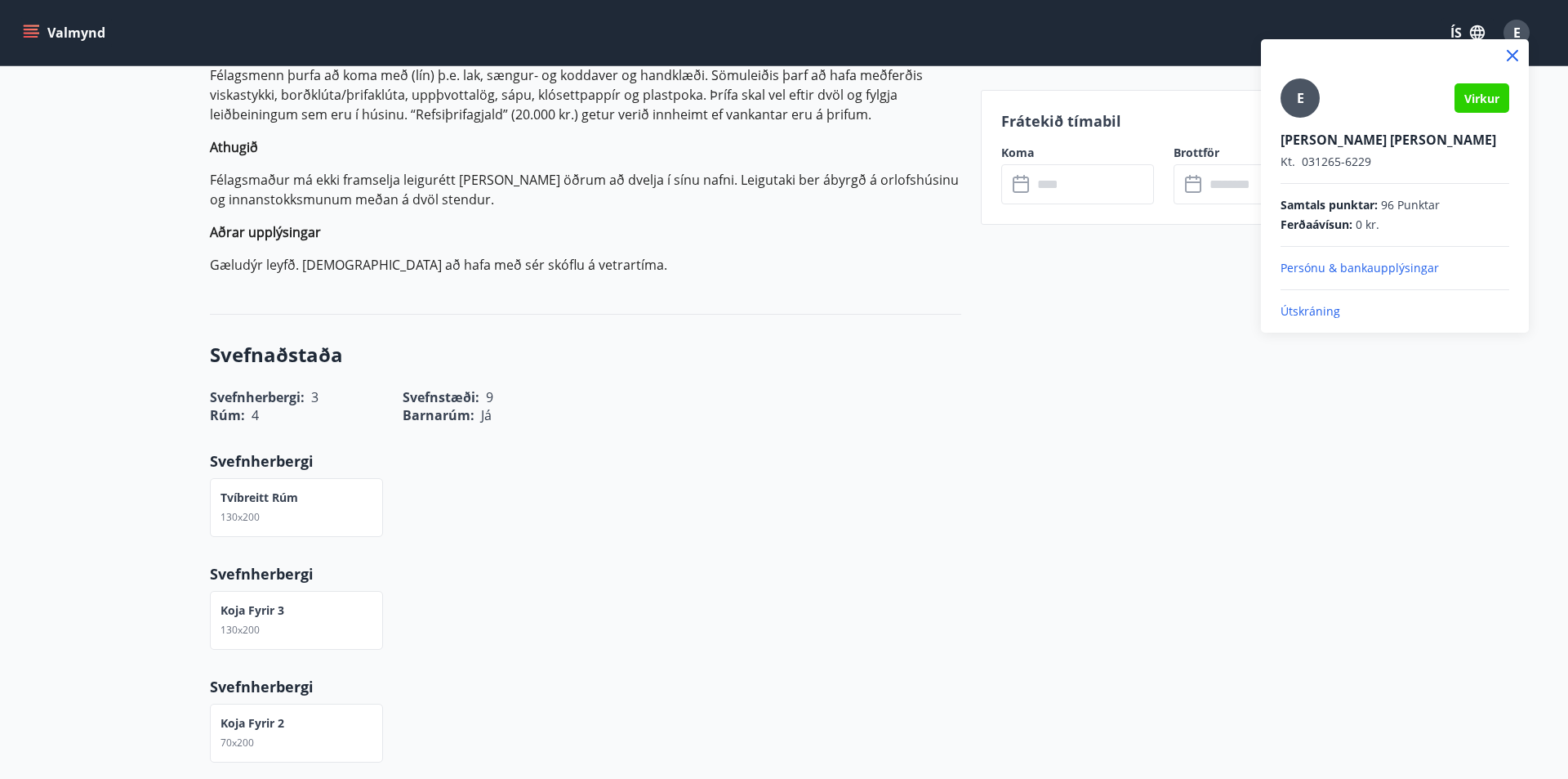
click at [1340, 477] on div at bounding box center [784, 389] width 1568 height 779
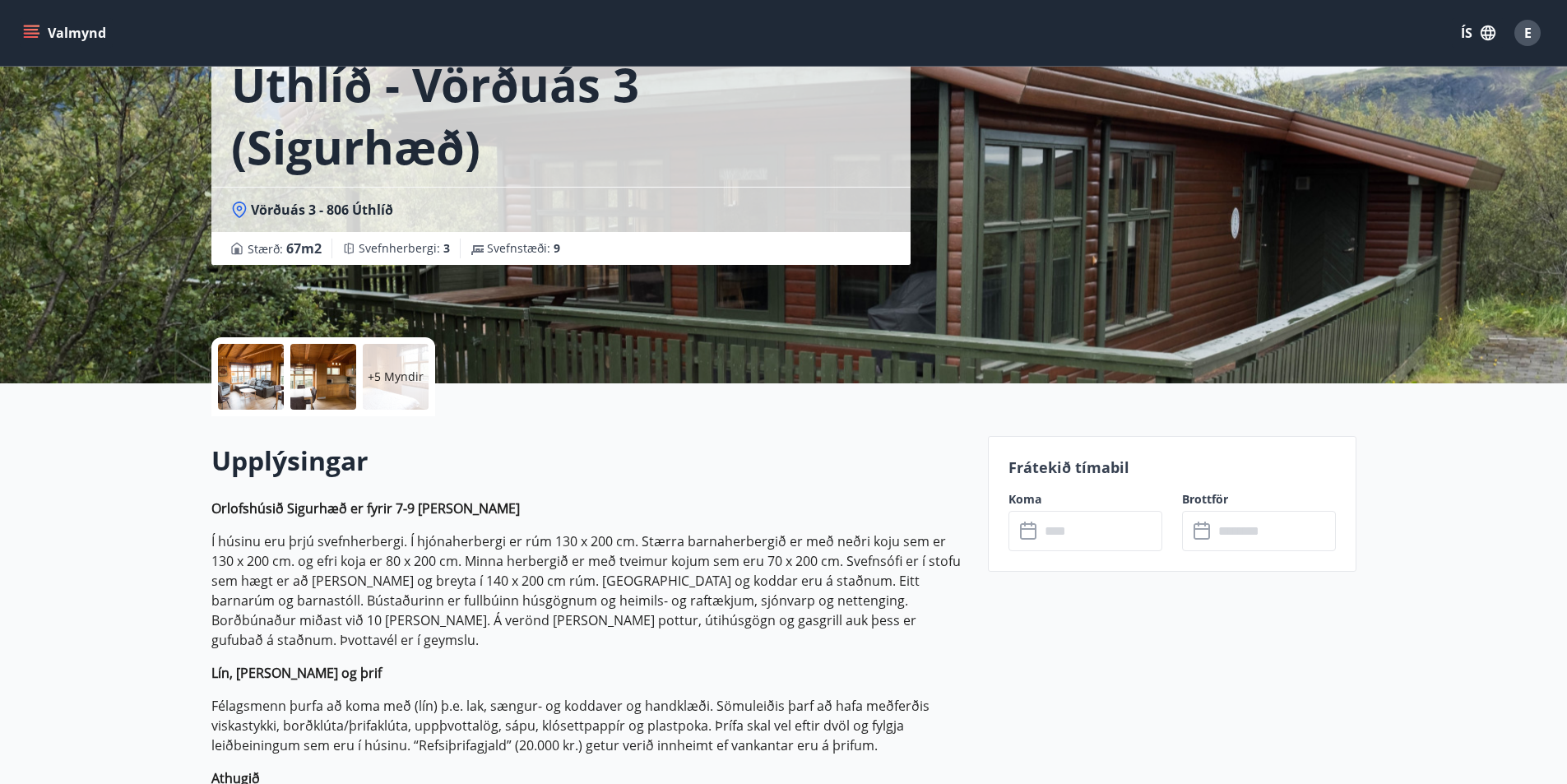
scroll to position [0, 0]
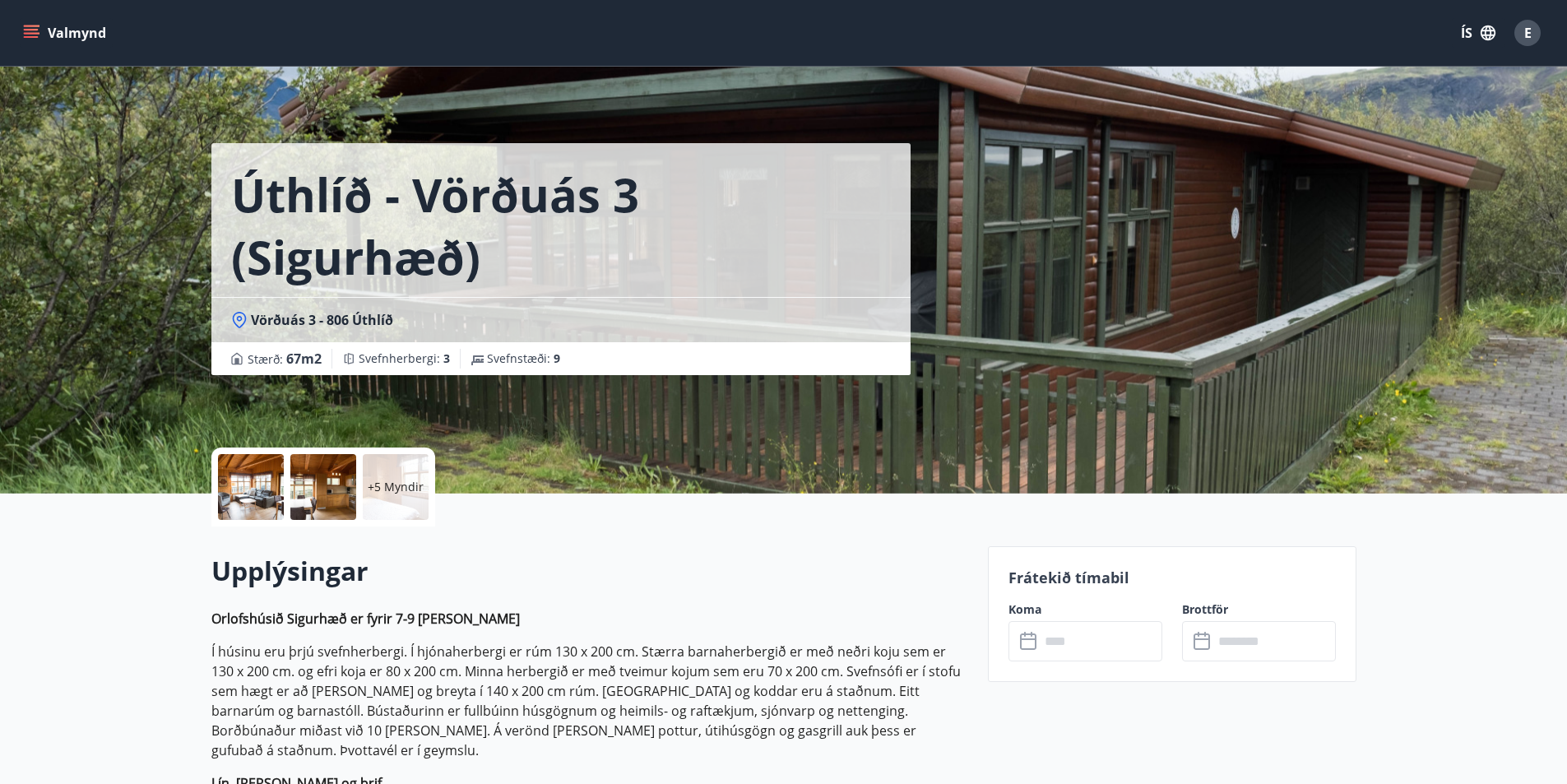
click at [64, 28] on button "Valmynd" at bounding box center [66, 32] width 93 height 29
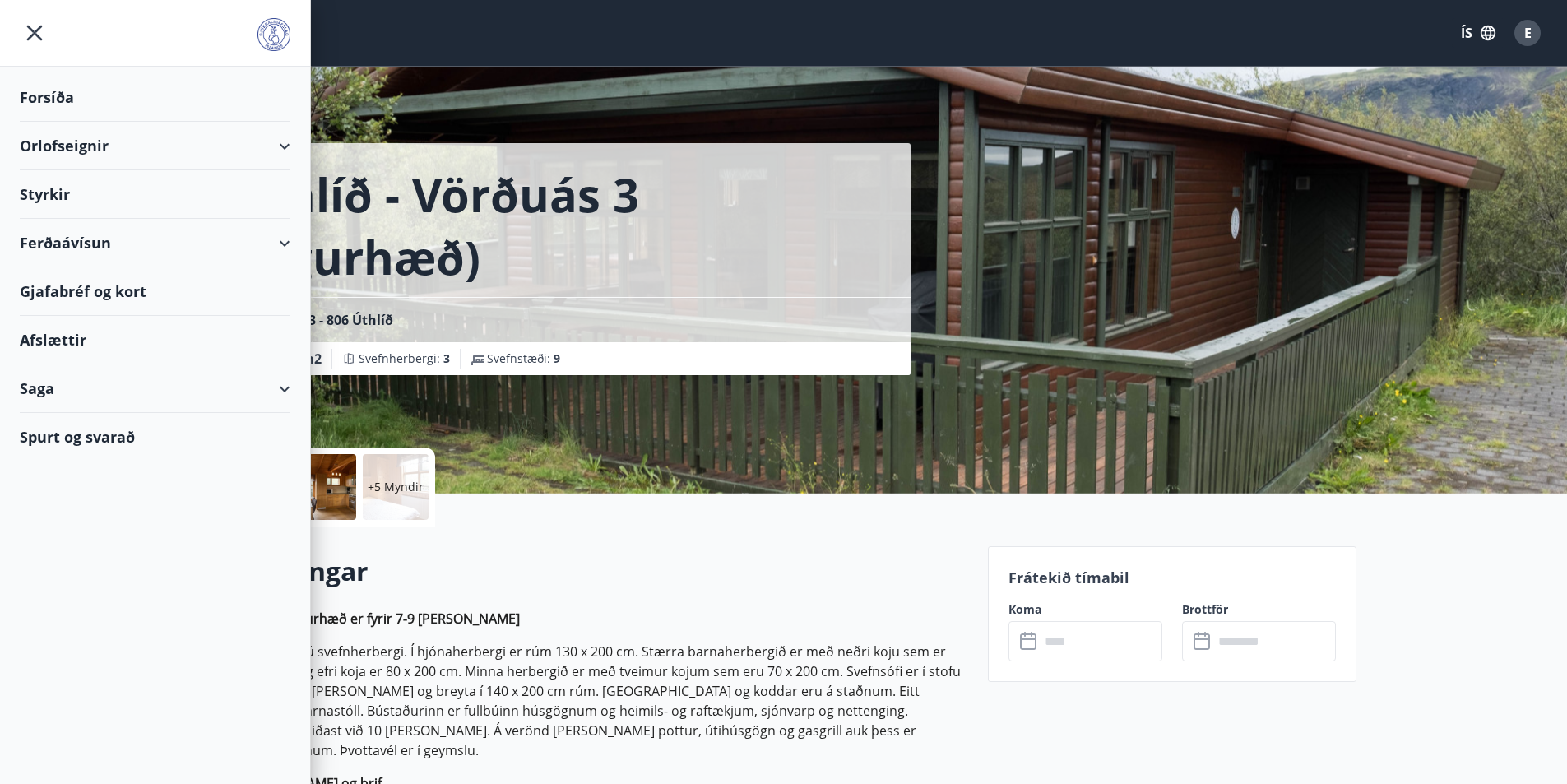
click at [94, 144] on div "Orlofseignir" at bounding box center [155, 146] width 271 height 49
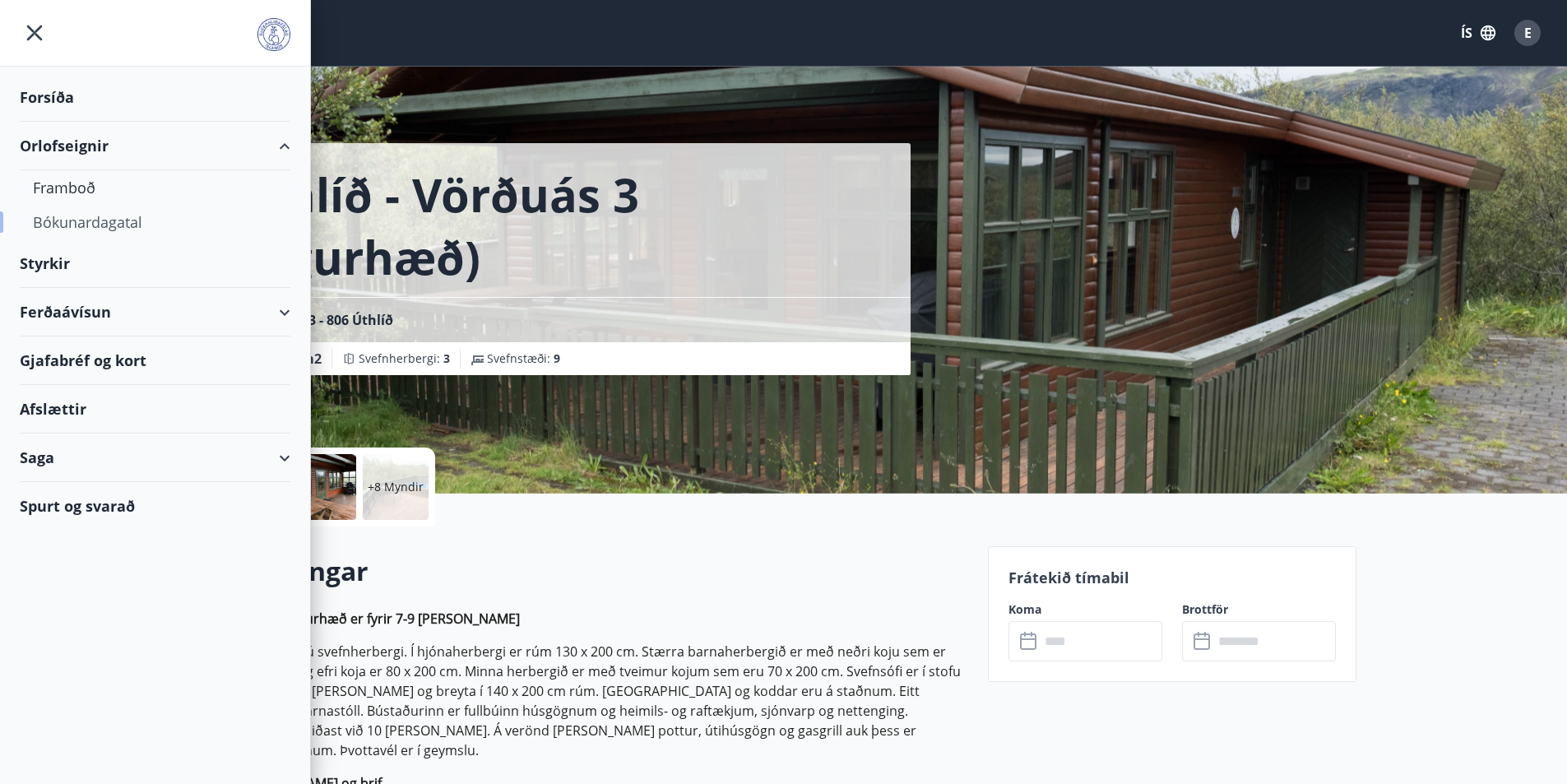
click at [93, 219] on div "Bókunardagatal" at bounding box center [155, 222] width 244 height 35
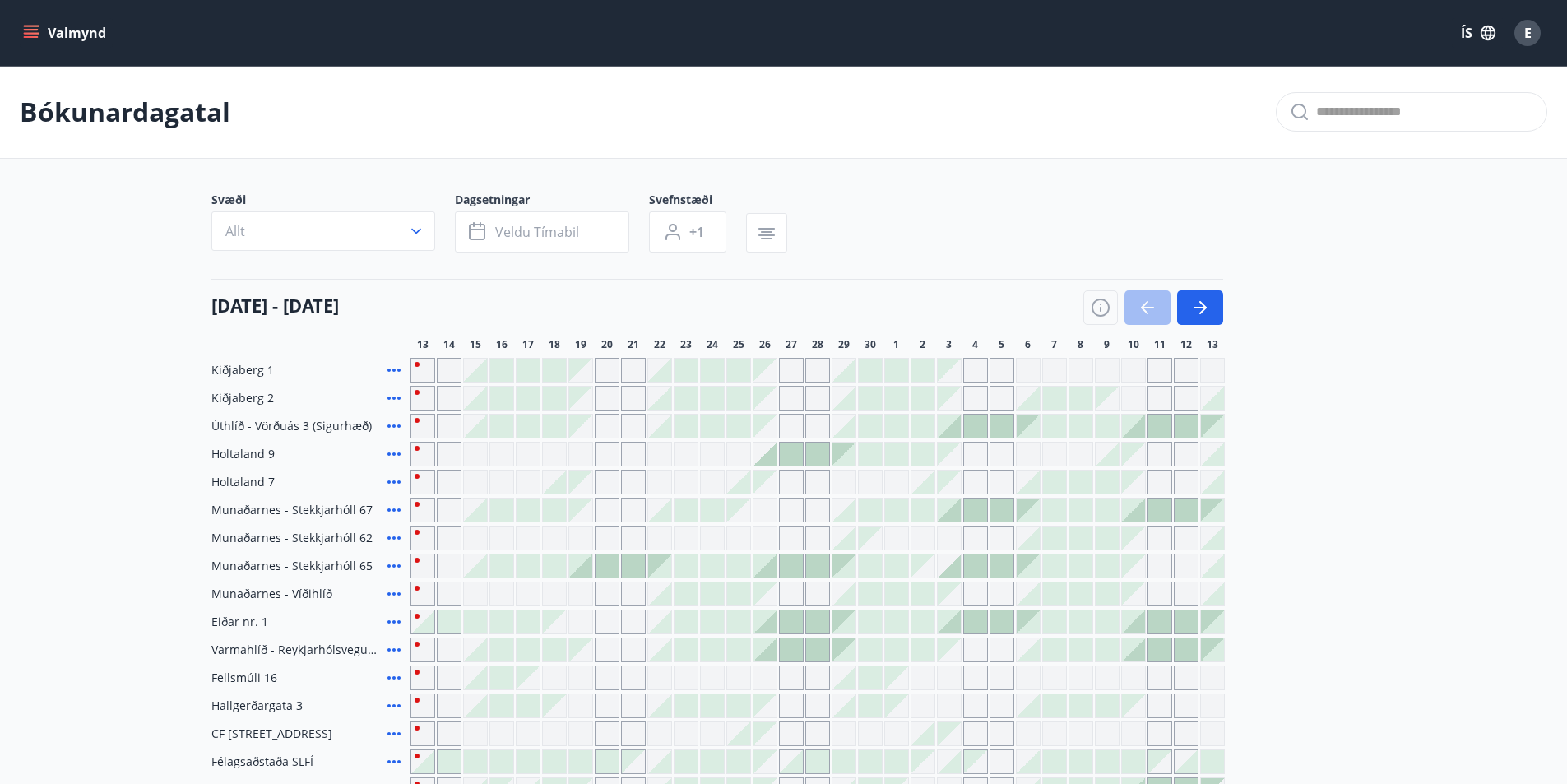
click at [1461, 22] on button "ÍS" at bounding box center [1478, 32] width 53 height 29
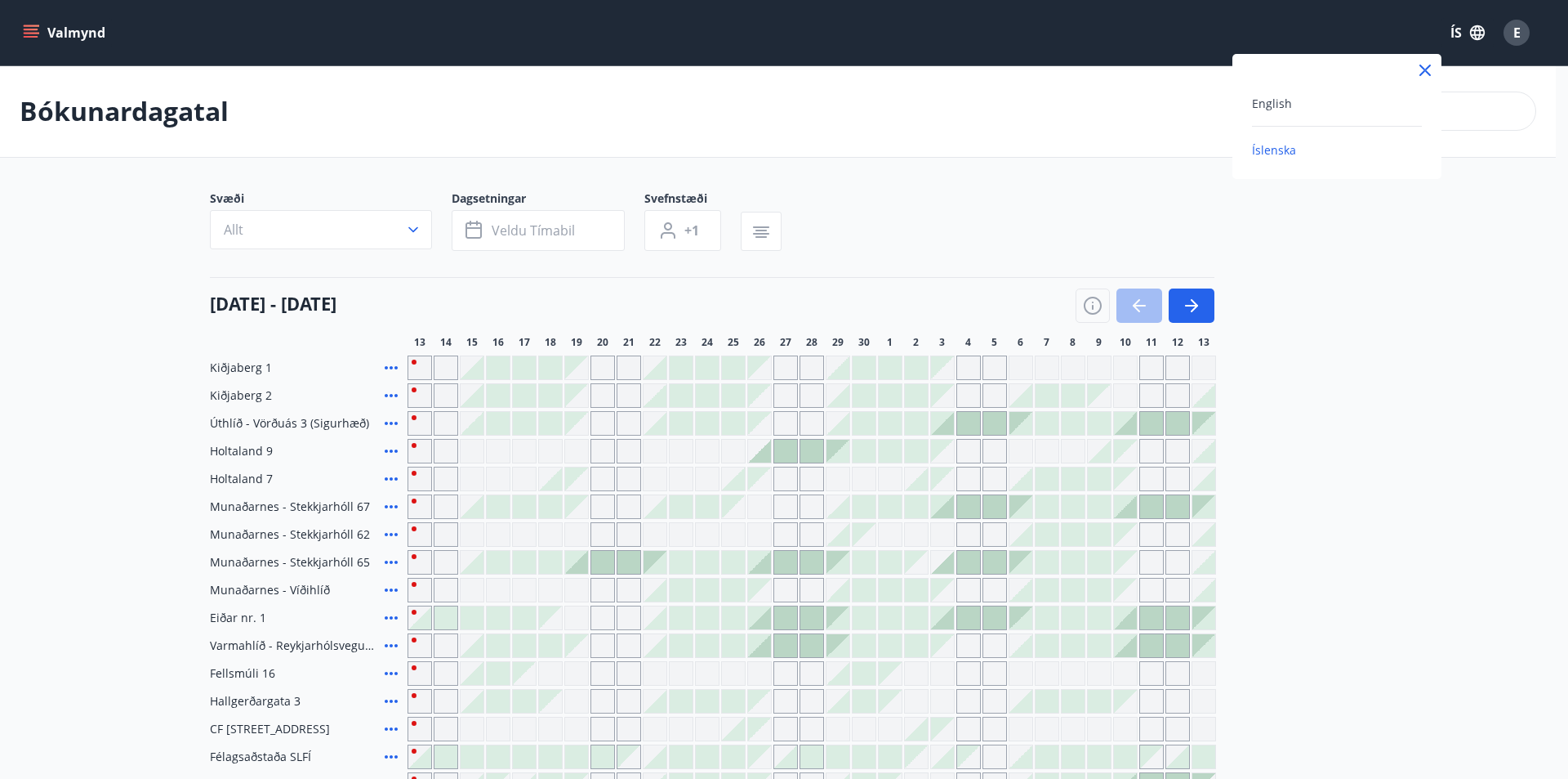
click at [1274, 146] on span "Íslenska" at bounding box center [1274, 150] width 44 height 16
